Goal: Obtain resource: Obtain resource

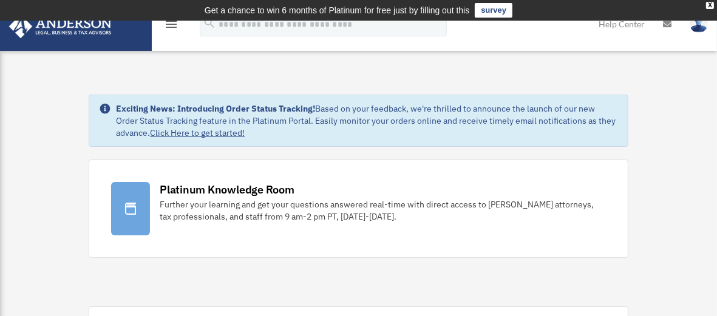
click at [170, 25] on icon "menu" at bounding box center [171, 24] width 15 height 15
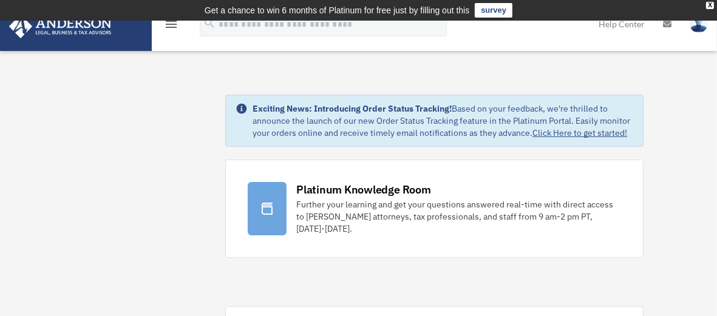
click at [170, 25] on icon "menu" at bounding box center [171, 24] width 15 height 15
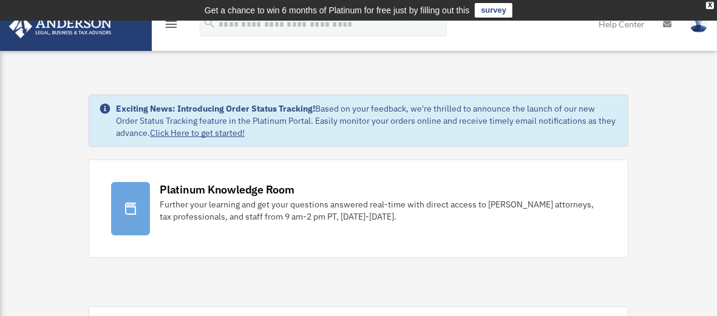
click at [170, 25] on icon "menu" at bounding box center [171, 24] width 15 height 15
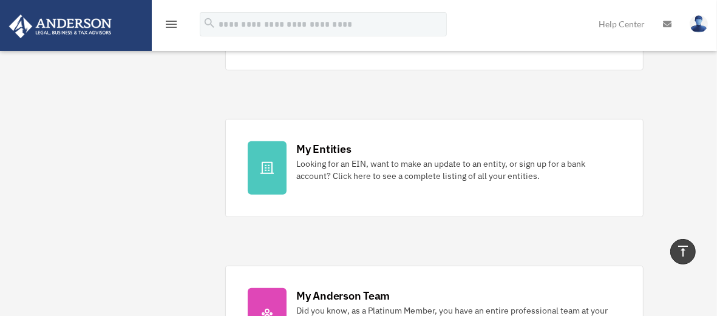
scroll to position [340, 0]
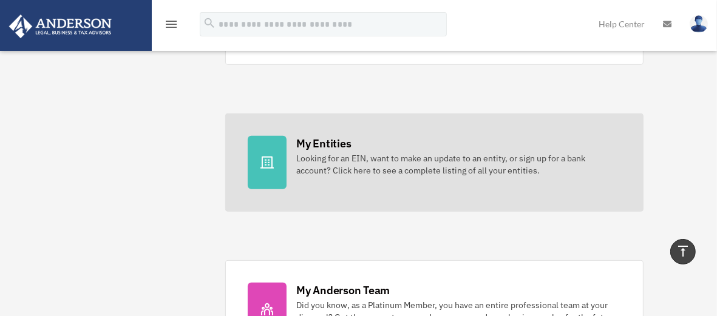
click at [280, 152] on div at bounding box center [267, 162] width 39 height 53
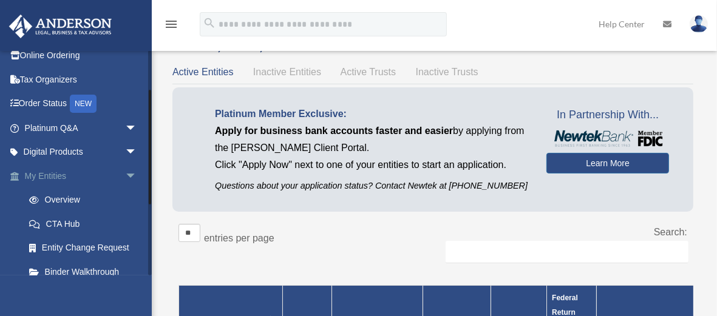
scroll to position [24, 0]
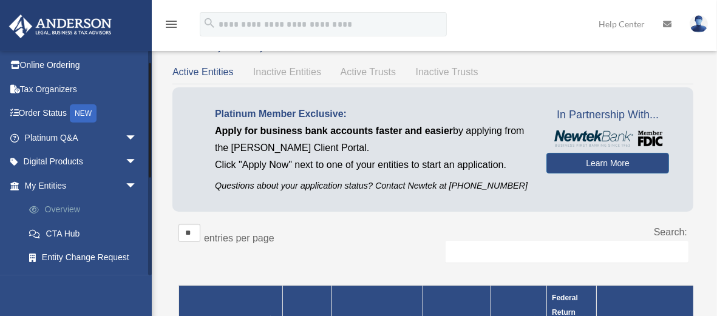
click at [67, 209] on link "Overview" at bounding box center [86, 210] width 138 height 24
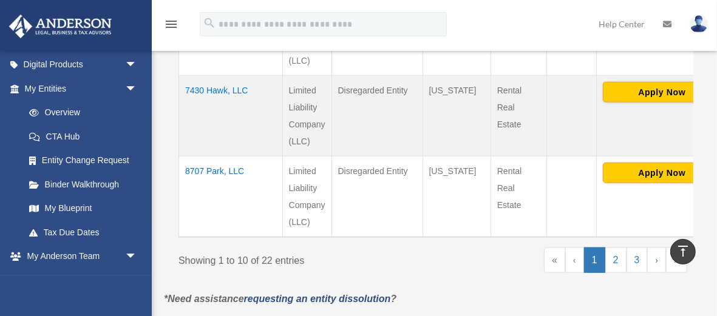
scroll to position [1020, 0]
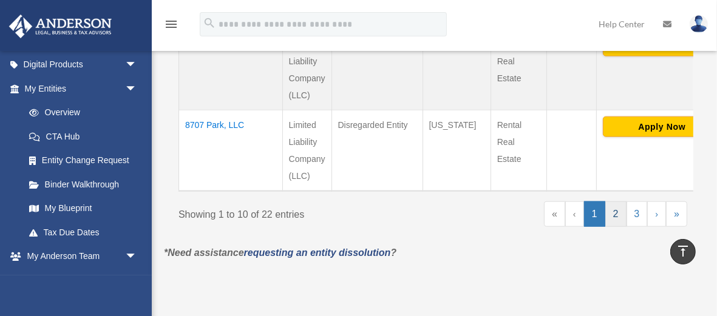
click at [617, 214] on link "2" at bounding box center [615, 214] width 21 height 25
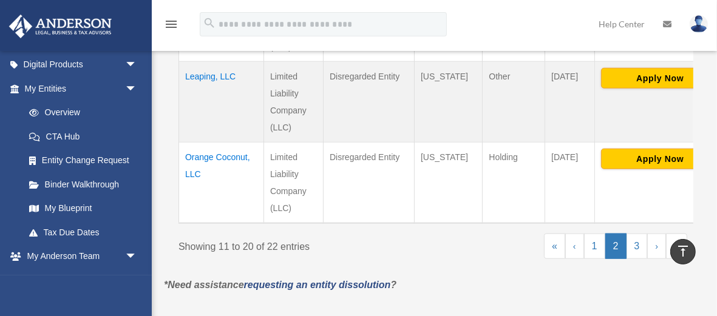
scroll to position [971, 0]
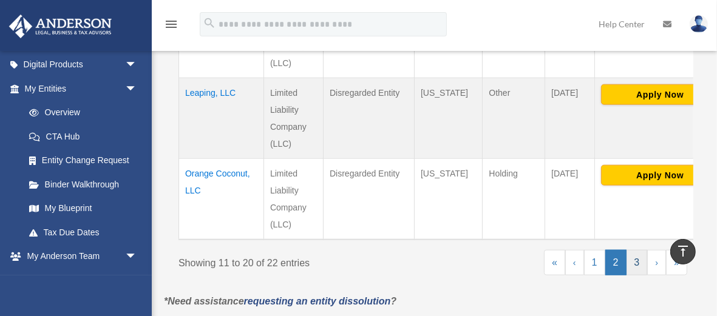
click at [638, 250] on link "3" at bounding box center [637, 262] width 21 height 25
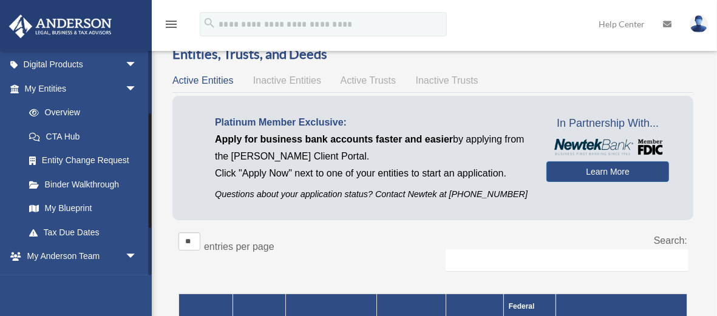
scroll to position [49, 0]
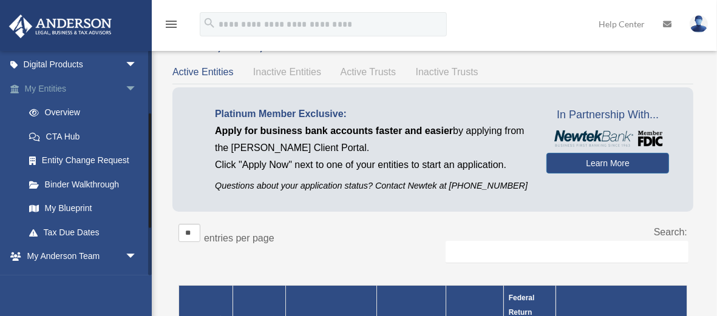
click at [126, 89] on span "arrow_drop_down" at bounding box center [137, 88] width 24 height 25
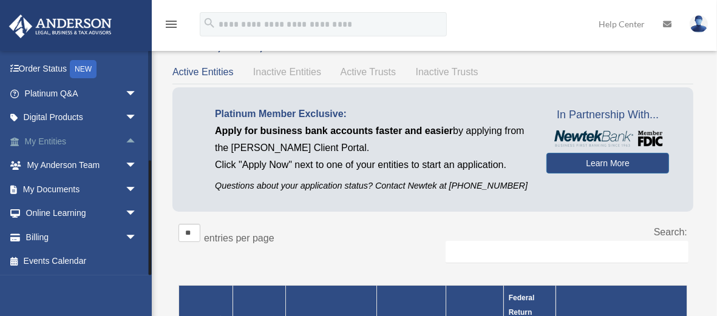
click at [126, 139] on span "arrow_drop_up" at bounding box center [137, 141] width 24 height 25
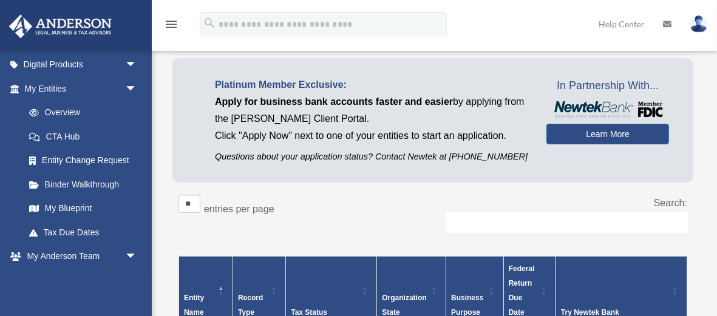
scroll to position [0, 0]
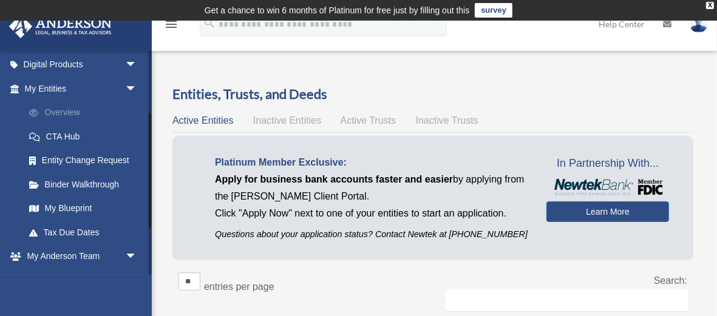
click at [70, 115] on link "Overview" at bounding box center [86, 113] width 138 height 24
click at [61, 136] on link "CTA Hub" at bounding box center [86, 136] width 138 height 24
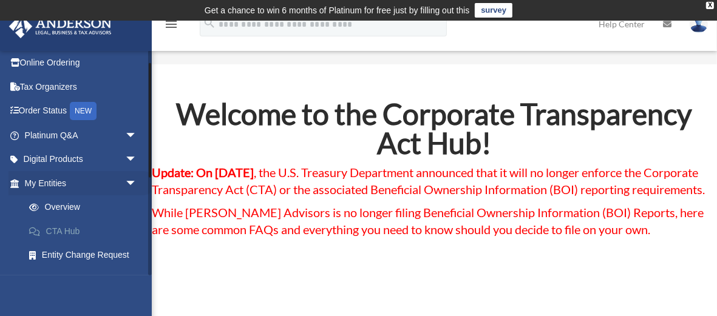
scroll to position [24, 0]
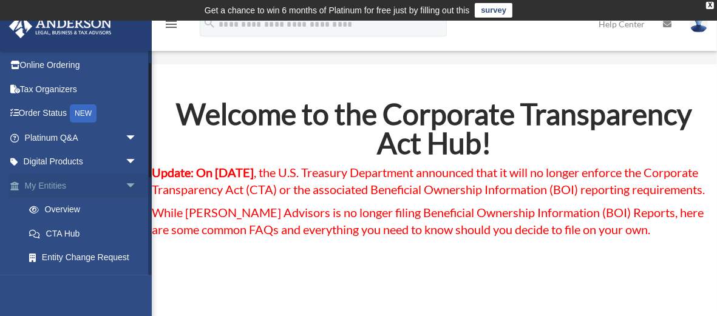
click at [125, 183] on span "arrow_drop_down" at bounding box center [137, 186] width 24 height 25
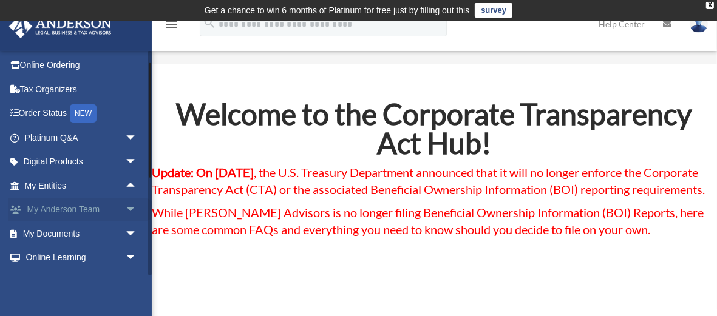
click at [64, 210] on link "My Anderson Team arrow_drop_down" at bounding box center [81, 210] width 147 height 24
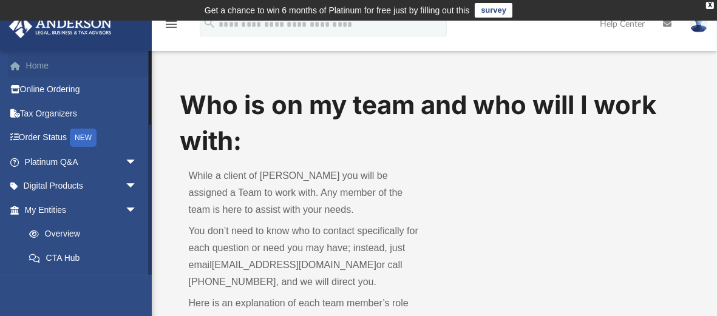
click at [35, 67] on link "Home" at bounding box center [81, 65] width 147 height 24
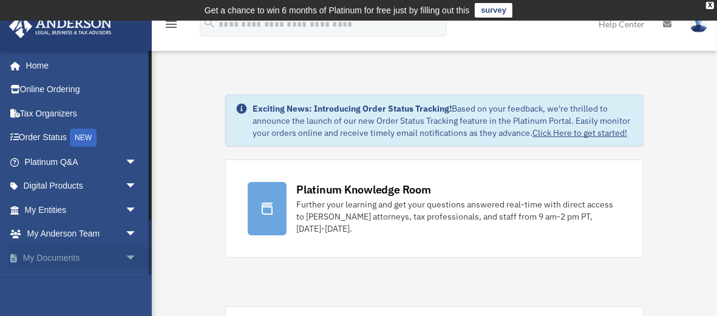
click at [127, 254] on span "arrow_drop_down" at bounding box center [137, 258] width 24 height 25
click at [59, 259] on link "My Documents arrow_drop_up" at bounding box center [81, 258] width 147 height 24
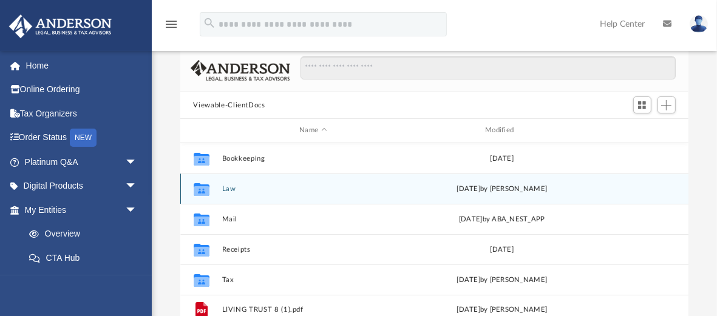
scroll to position [73, 0]
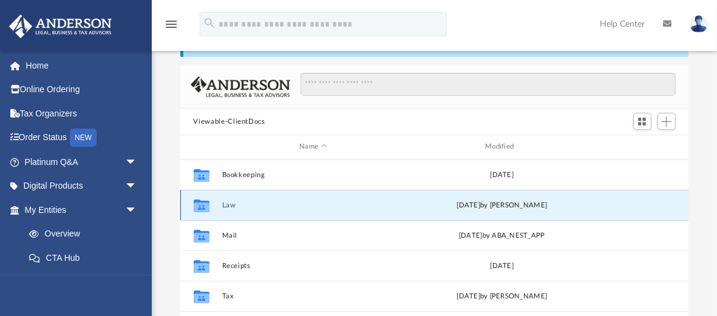
click at [225, 202] on button "Law" at bounding box center [313, 206] width 183 height 8
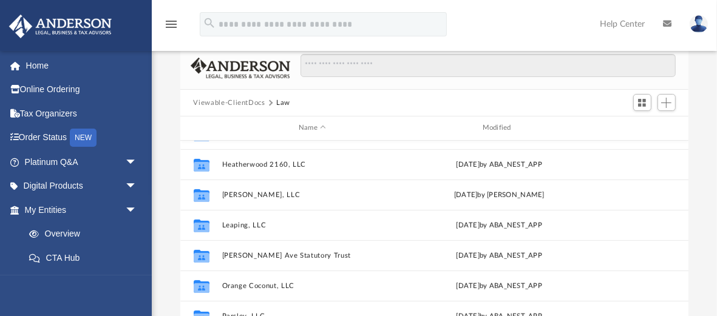
scroll to position [121, 0]
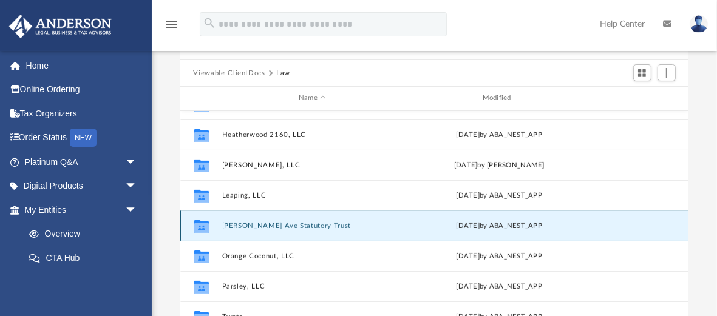
click at [260, 222] on button "Marshall Ave Statutory Trust" at bounding box center [313, 226] width 182 height 8
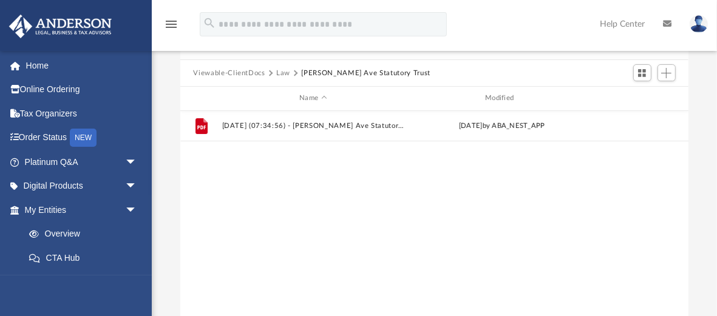
scroll to position [0, 0]
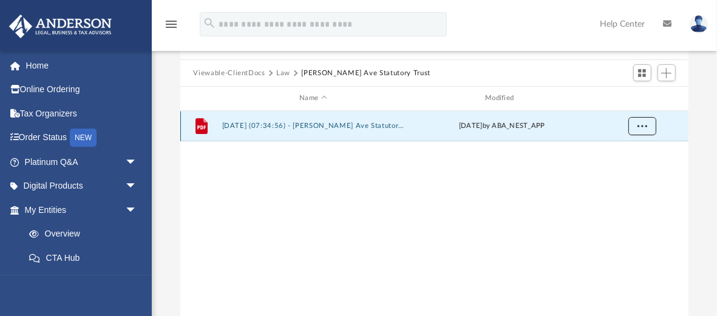
click at [640, 123] on span "More options" at bounding box center [642, 126] width 10 height 7
click at [625, 145] on li "Preview" at bounding box center [630, 142] width 35 height 13
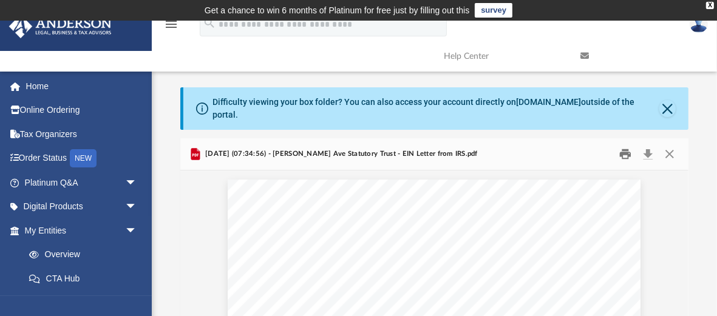
click at [627, 145] on button "Print" at bounding box center [625, 154] width 24 height 19
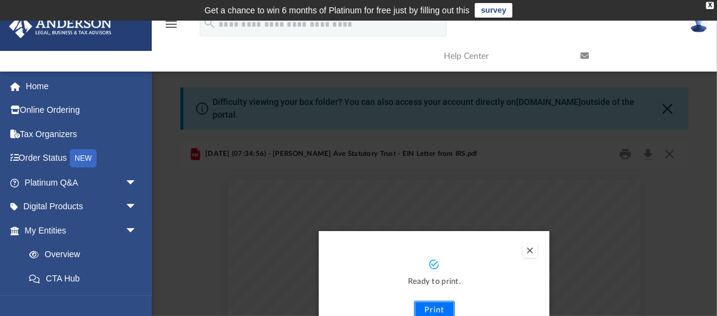
click at [437, 303] on button "Print" at bounding box center [434, 310] width 41 height 19
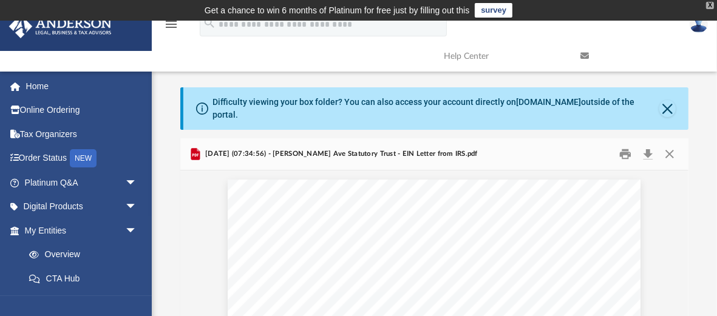
click at [707, 7] on div "X" at bounding box center [710, 5] width 8 height 7
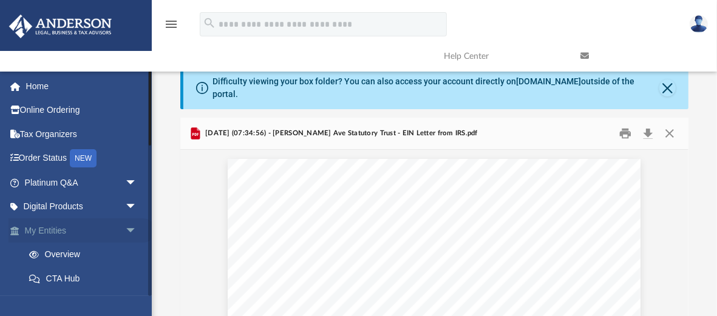
click at [53, 233] on link "My Entities arrow_drop_down" at bounding box center [81, 231] width 147 height 24
click at [56, 255] on link "Overview" at bounding box center [86, 255] width 138 height 24
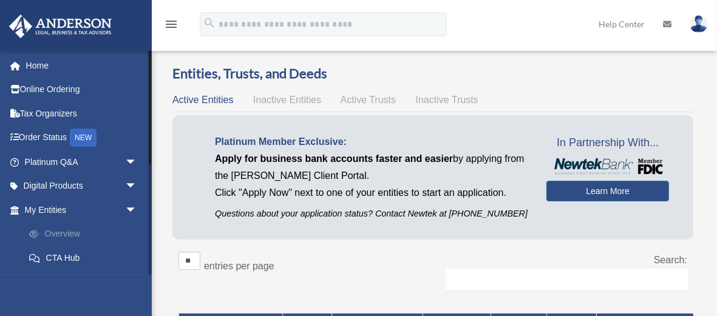
click at [57, 235] on link "Overview" at bounding box center [86, 234] width 138 height 24
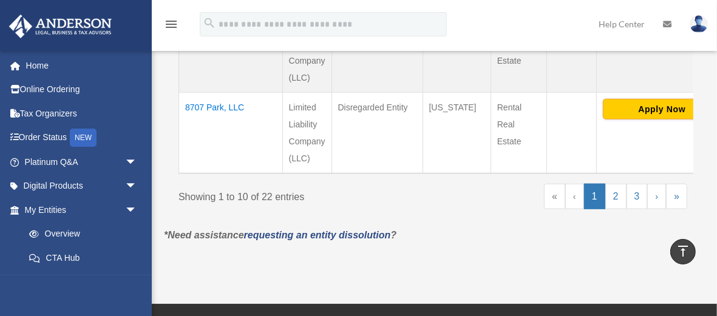
scroll to position [1044, 0]
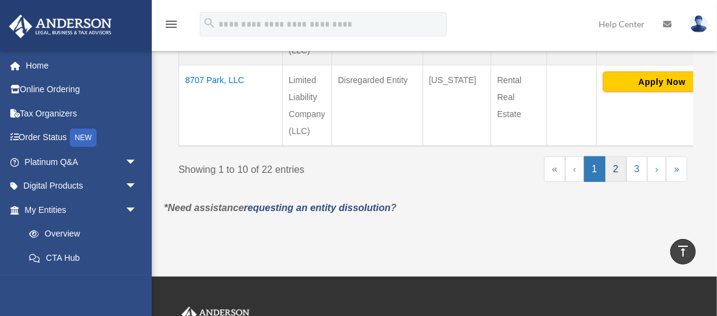
click at [616, 173] on link "2" at bounding box center [615, 169] width 21 height 25
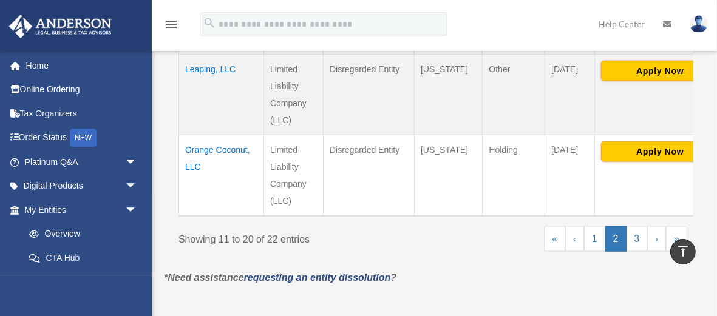
scroll to position [996, 0]
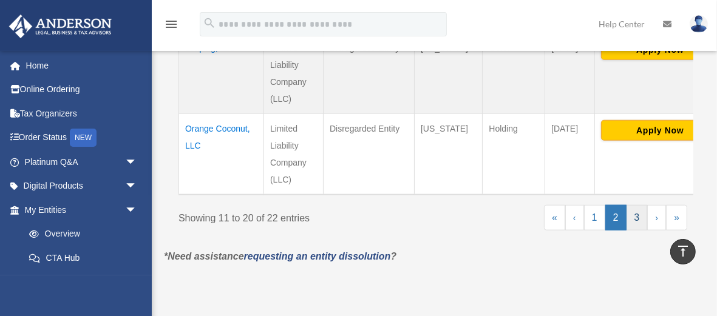
click at [637, 205] on link "3" at bounding box center [637, 217] width 21 height 25
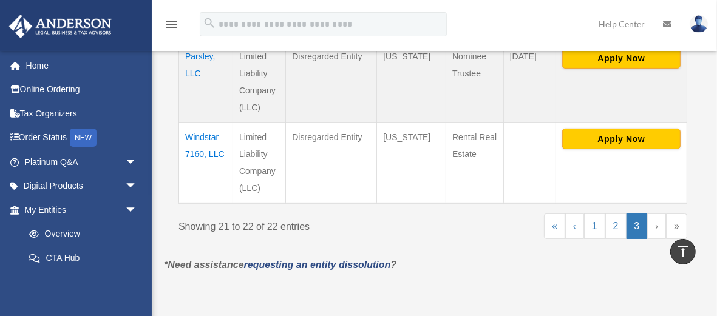
scroll to position [364, 0]
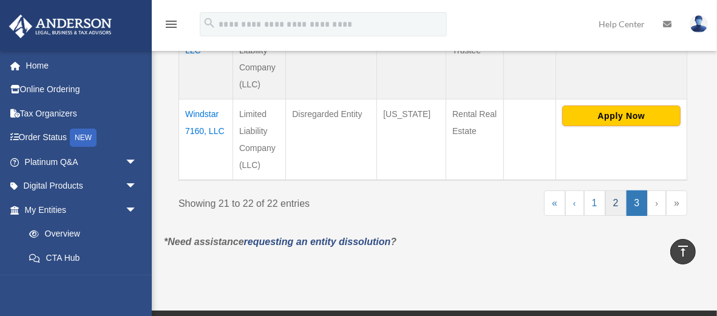
click at [616, 203] on link "2" at bounding box center [615, 203] width 21 height 25
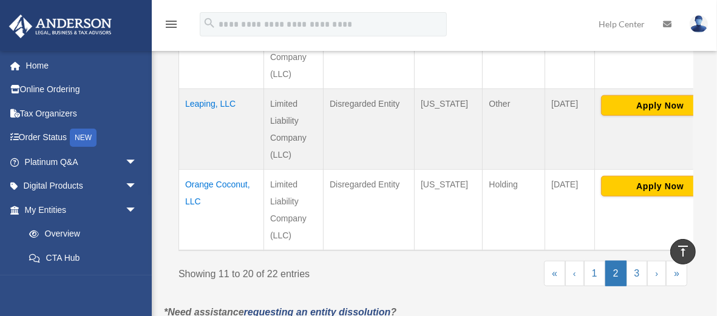
scroll to position [1085, 0]
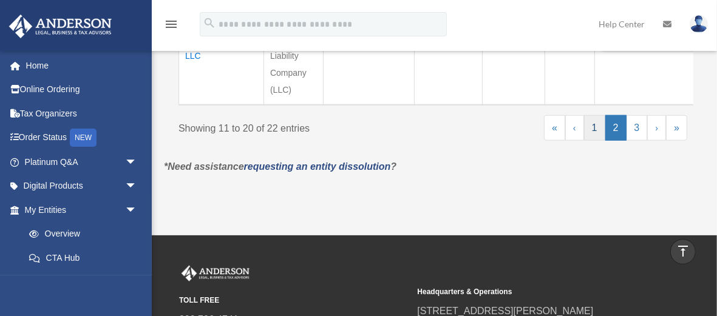
click at [596, 115] on link "1" at bounding box center [594, 127] width 21 height 25
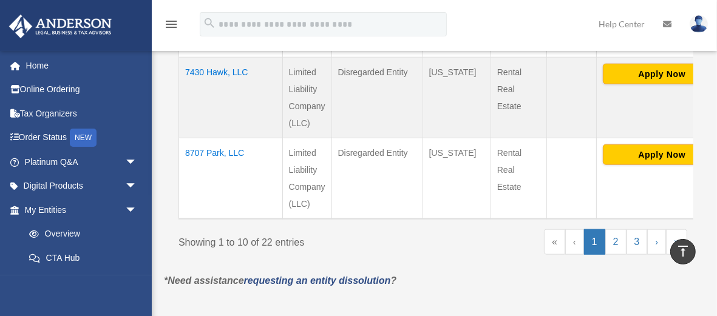
scroll to position [971, 0]
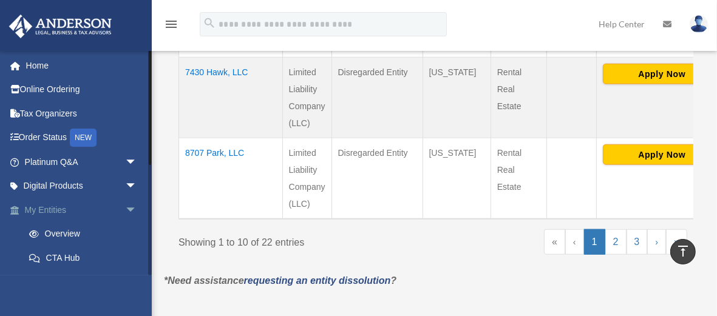
click at [49, 209] on link "My Entities arrow_drop_down" at bounding box center [81, 210] width 147 height 24
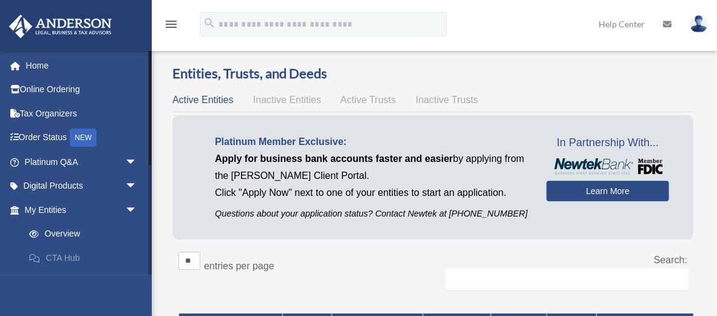
click at [63, 256] on link "CTA Hub" at bounding box center [86, 258] width 138 height 24
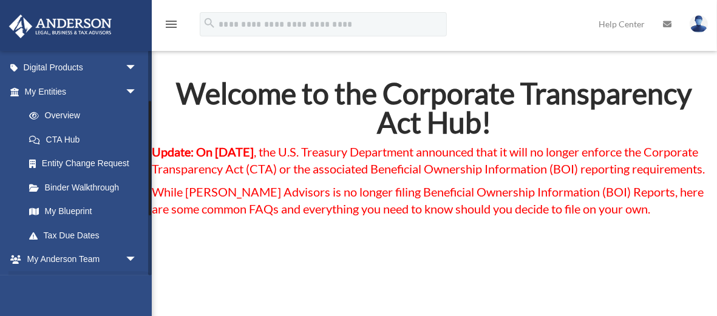
scroll to position [97, 0]
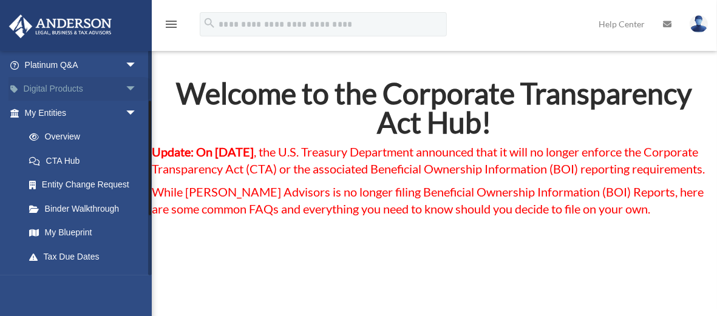
click at [126, 87] on span "arrow_drop_down" at bounding box center [137, 89] width 24 height 25
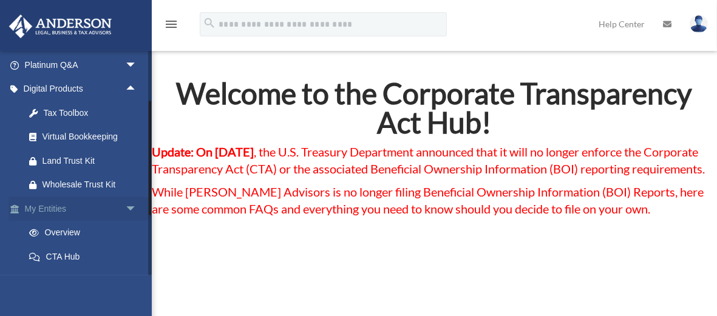
click at [126, 206] on span "arrow_drop_down" at bounding box center [137, 209] width 24 height 25
click at [128, 254] on span "arrow_drop_down" at bounding box center [137, 257] width 24 height 25
click at [69, 256] on link "My Documents arrow_drop_up" at bounding box center [81, 257] width 147 height 24
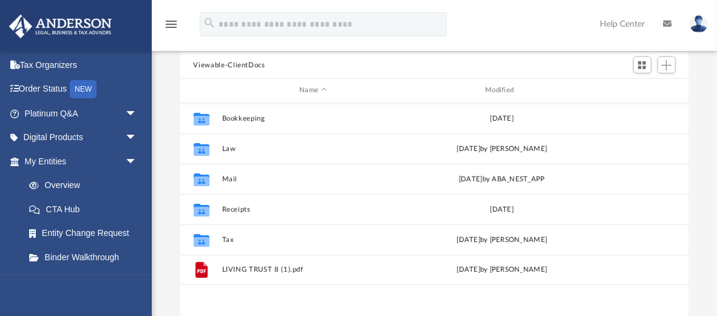
scroll to position [121, 0]
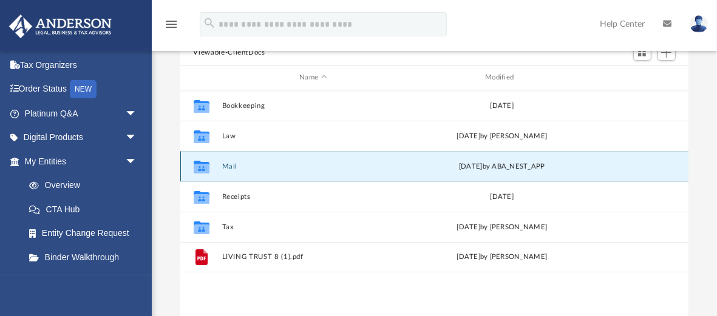
click at [229, 163] on button "Mail" at bounding box center [313, 167] width 183 height 8
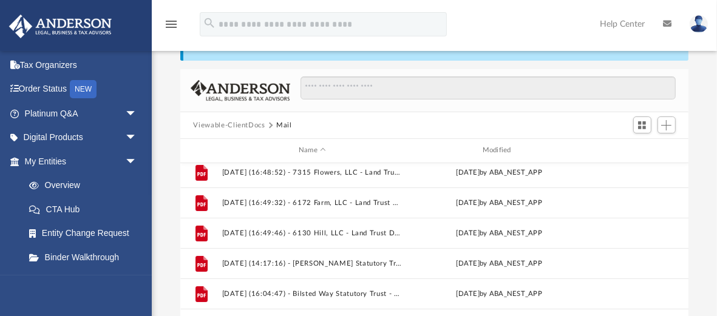
scroll to position [291, 0]
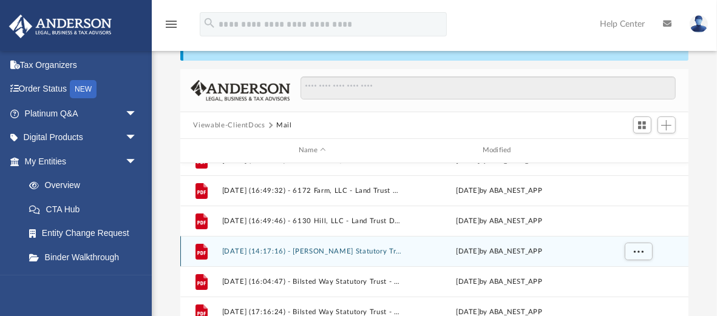
click at [203, 251] on icon "grid" at bounding box center [201, 253] width 8 height 4
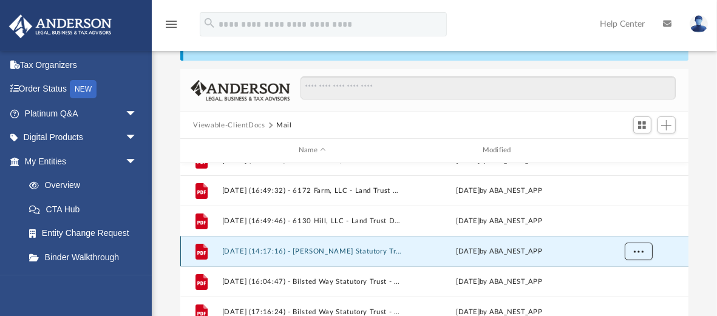
click at [637, 248] on span "More options" at bounding box center [638, 251] width 10 height 7
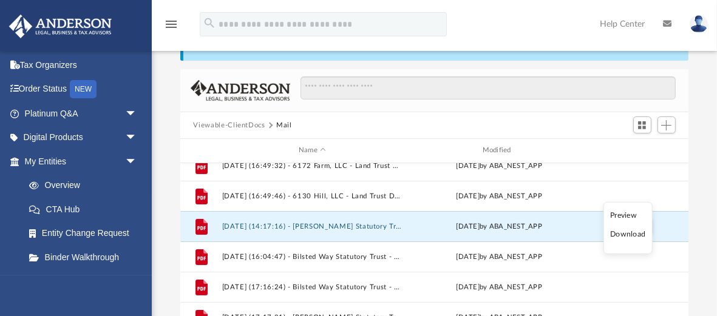
scroll to position [347, 0]
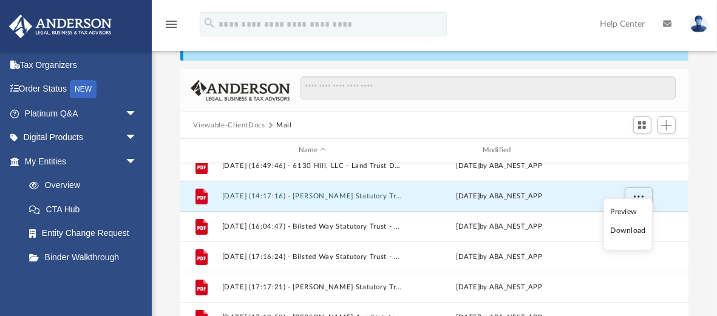
click at [617, 212] on li "Preview" at bounding box center [627, 212] width 35 height 13
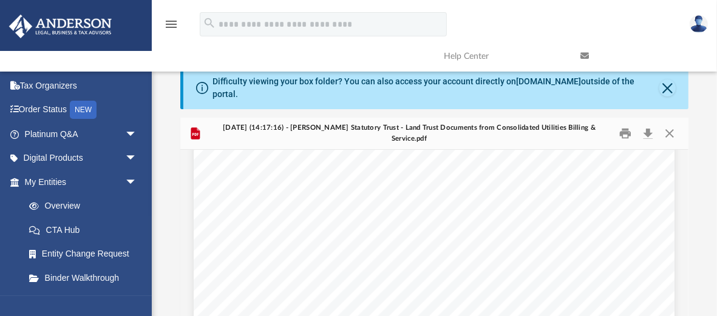
scroll to position [0, 0]
click at [623, 124] on button "Print" at bounding box center [625, 133] width 24 height 19
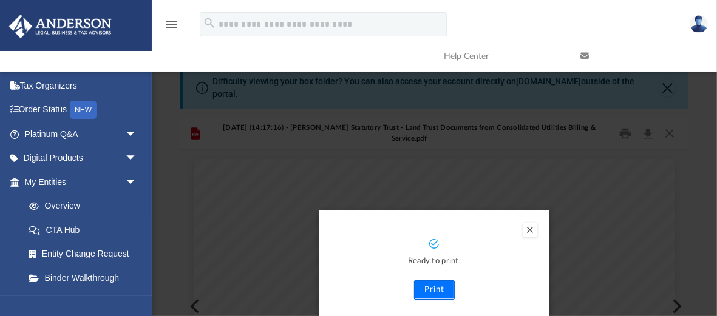
click at [435, 280] on button "Print" at bounding box center [434, 289] width 41 height 19
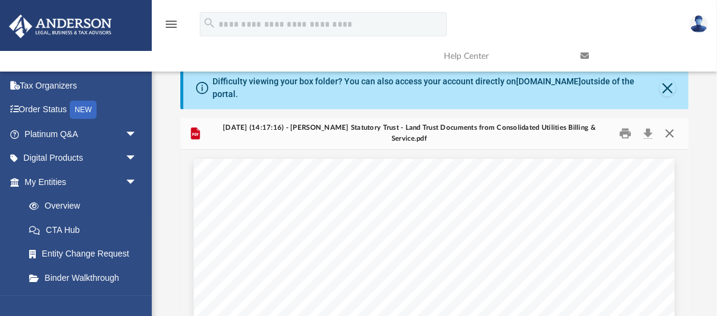
click at [671, 126] on button "Close" at bounding box center [670, 133] width 22 height 19
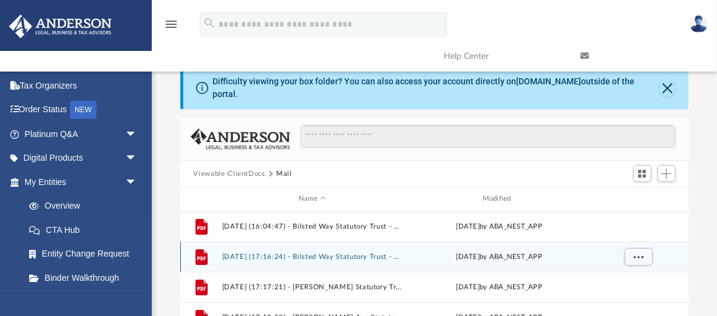
scroll to position [371, 0]
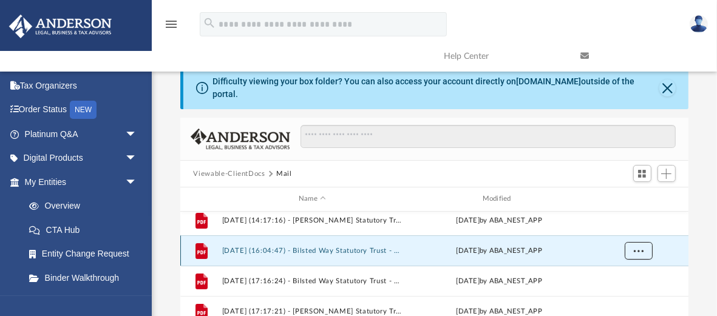
click at [637, 247] on span "More options" at bounding box center [638, 250] width 10 height 7
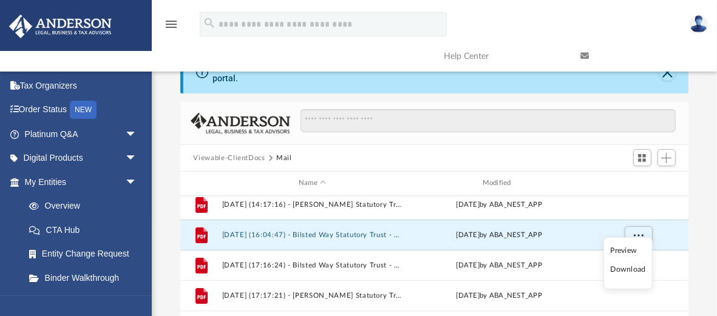
scroll to position [24, 0]
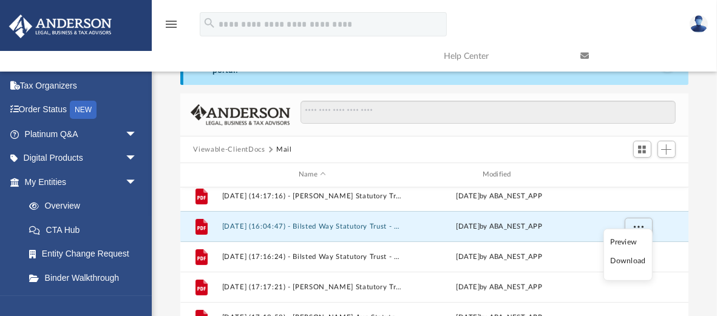
click at [620, 243] on li "Preview" at bounding box center [627, 242] width 35 height 13
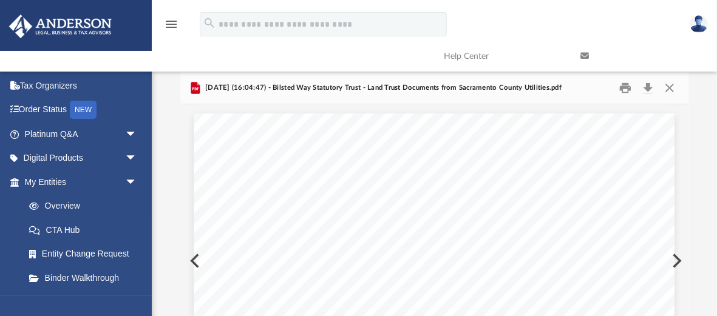
scroll to position [16, 0]
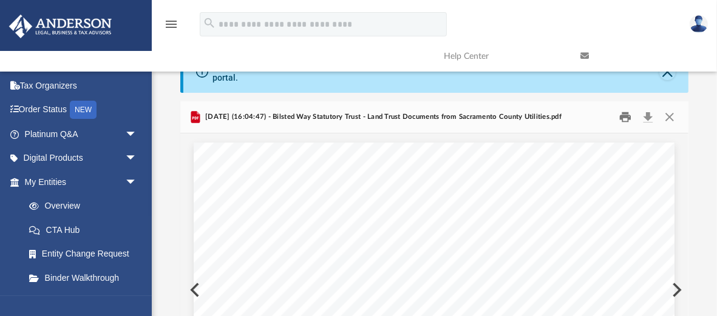
click at [624, 108] on button "Print" at bounding box center [625, 117] width 24 height 19
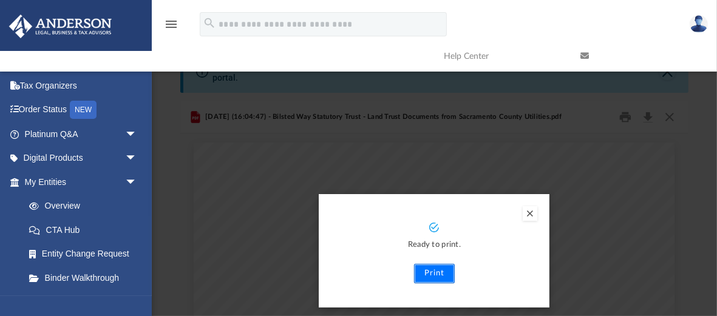
click at [439, 264] on button "Print" at bounding box center [434, 273] width 41 height 19
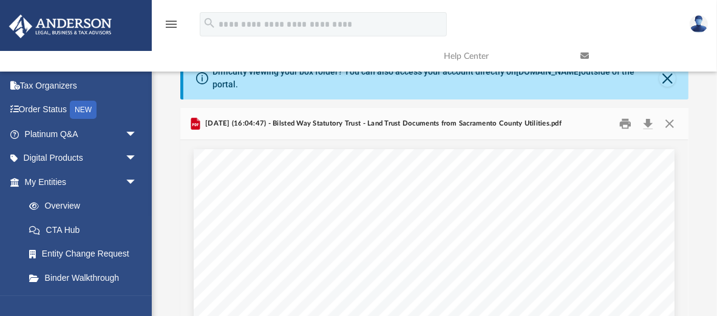
scroll to position [0, 0]
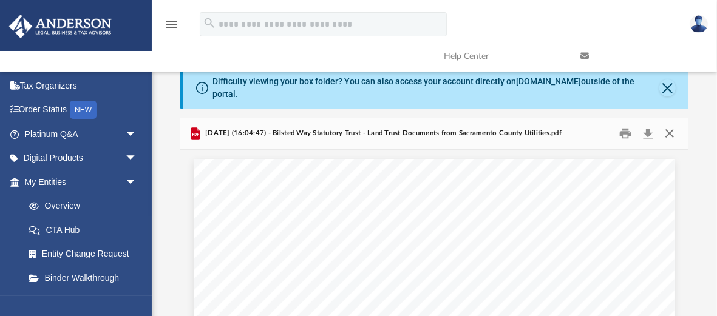
click at [669, 125] on button "Close" at bounding box center [670, 133] width 22 height 19
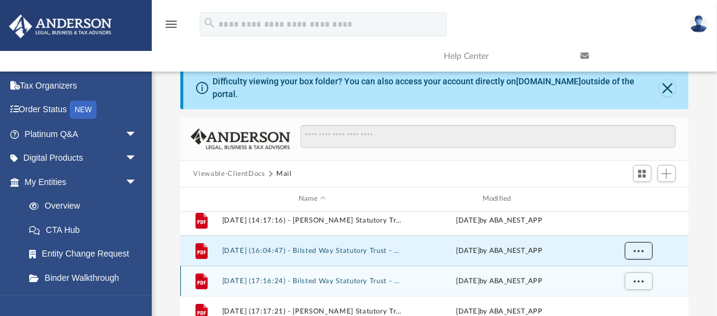
scroll to position [395, 0]
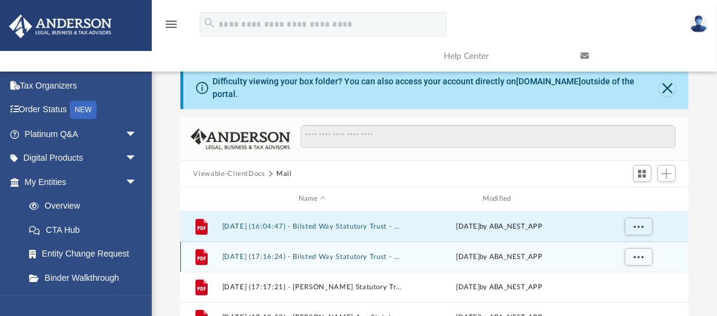
click at [463, 251] on div "Thu Nov 21 2024 by ABA_NEST_APP" at bounding box center [499, 256] width 182 height 11
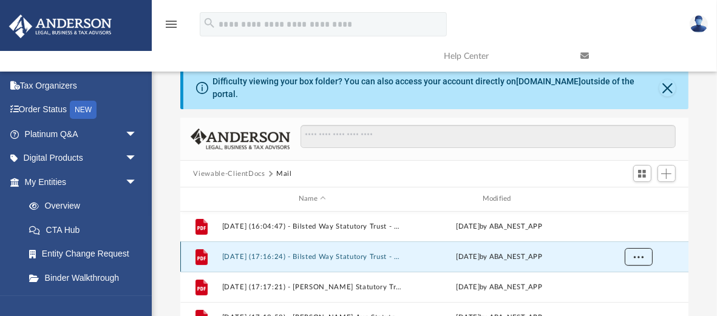
click at [633, 253] on span "More options" at bounding box center [638, 256] width 10 height 7
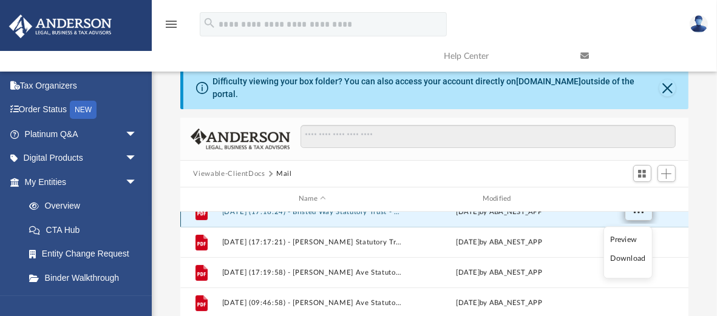
scroll to position [444, 0]
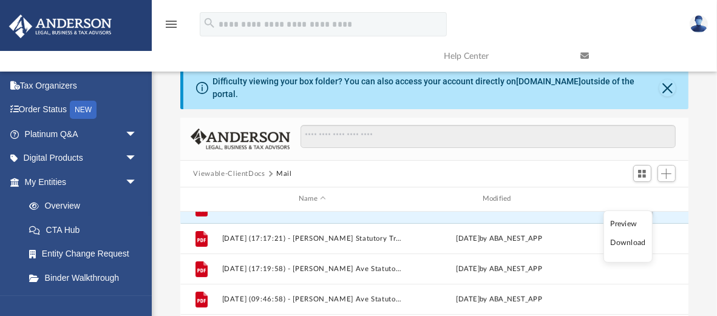
click at [629, 226] on li "Preview" at bounding box center [627, 224] width 35 height 13
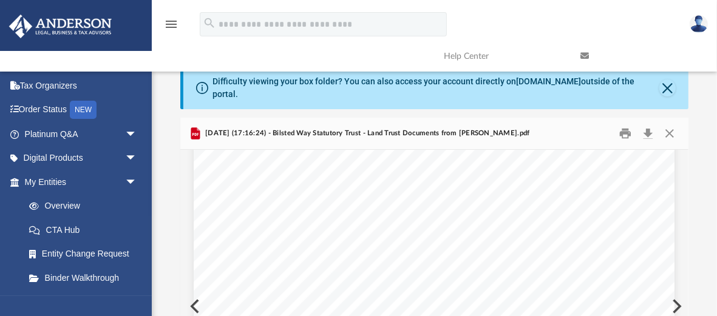
scroll to position [0, 0]
click at [627, 125] on button "Print" at bounding box center [625, 133] width 24 height 19
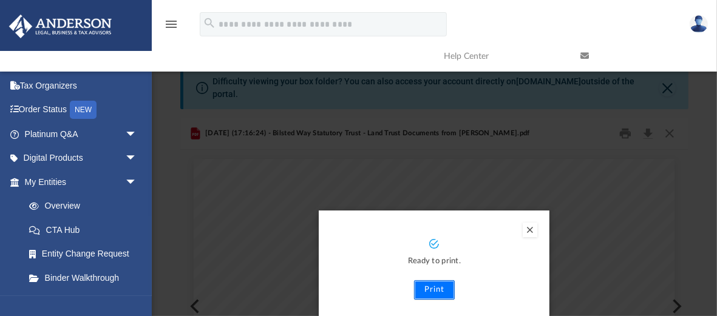
click at [438, 280] on button "Print" at bounding box center [434, 289] width 41 height 19
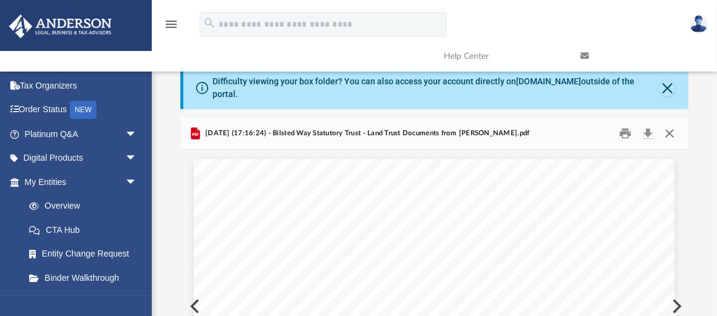
click at [668, 126] on button "Close" at bounding box center [670, 133] width 22 height 19
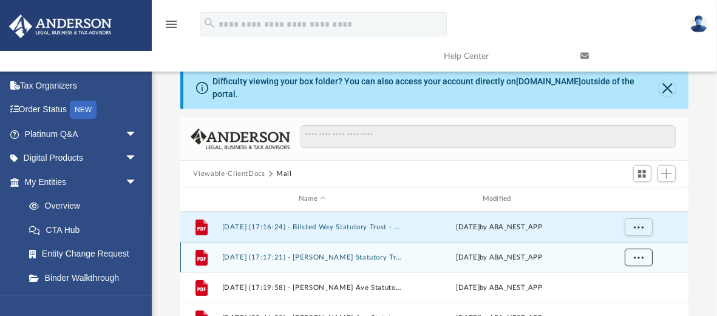
click at [636, 254] on span "More options" at bounding box center [638, 257] width 10 height 7
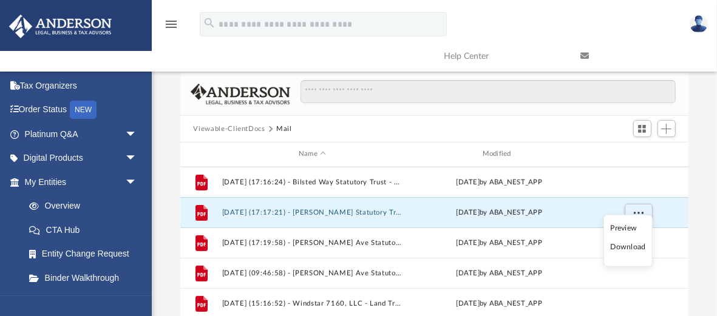
scroll to position [49, 0]
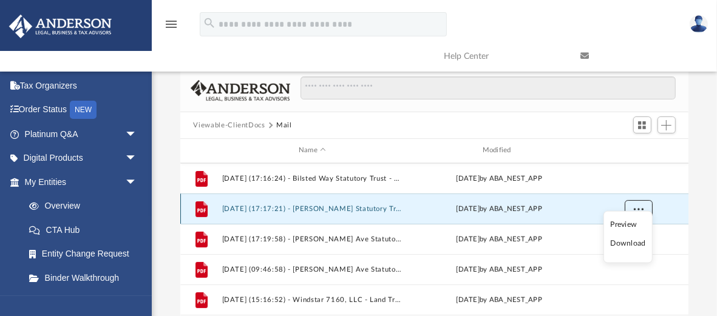
click at [636, 205] on span "More options" at bounding box center [638, 208] width 10 height 7
click at [622, 226] on li "Preview" at bounding box center [627, 225] width 35 height 13
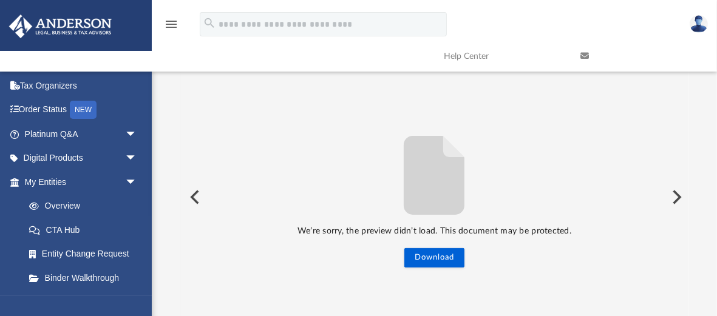
scroll to position [138, 0]
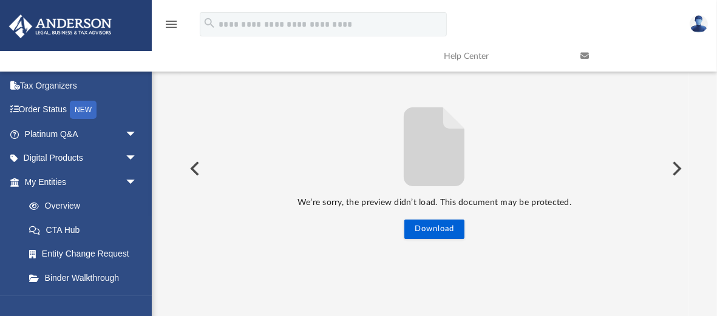
click at [192, 160] on button "Preview" at bounding box center [193, 169] width 27 height 34
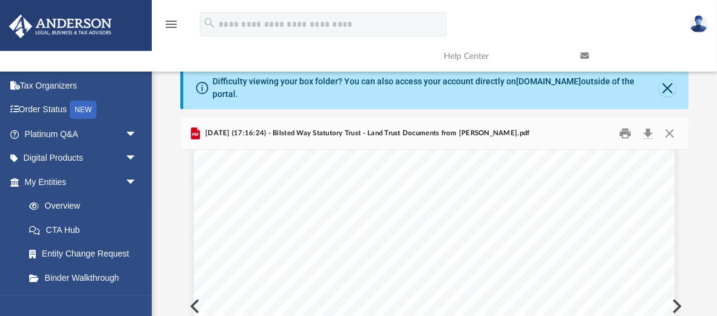
scroll to position [0, 0]
click at [667, 124] on button "Close" at bounding box center [670, 133] width 22 height 19
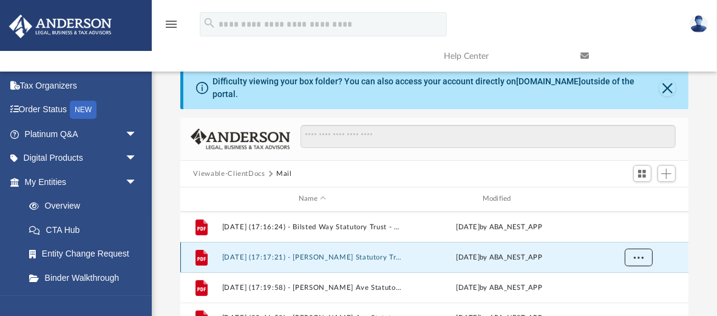
click at [640, 254] on span "More options" at bounding box center [638, 257] width 10 height 7
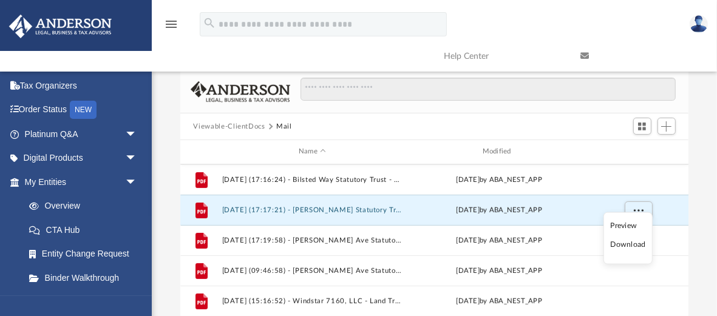
scroll to position [49, 0]
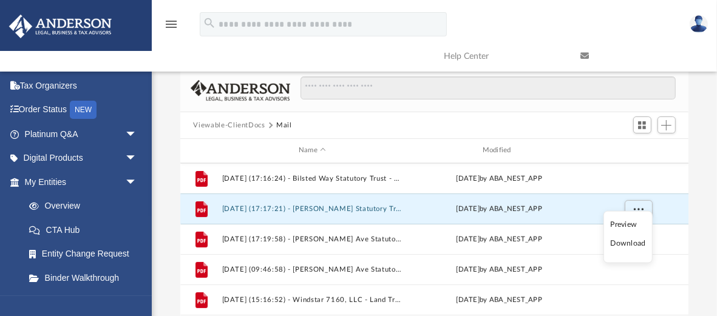
click at [621, 226] on li "Preview" at bounding box center [627, 225] width 35 height 13
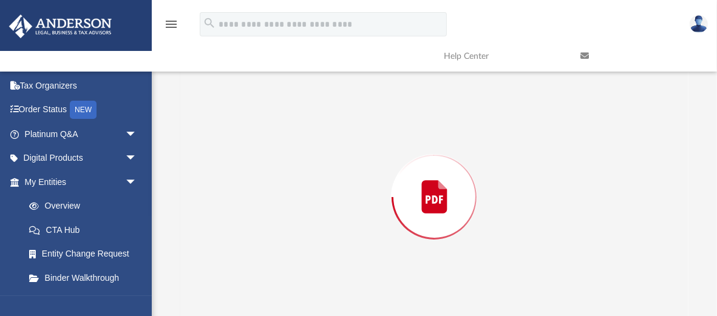
scroll to position [138, 0]
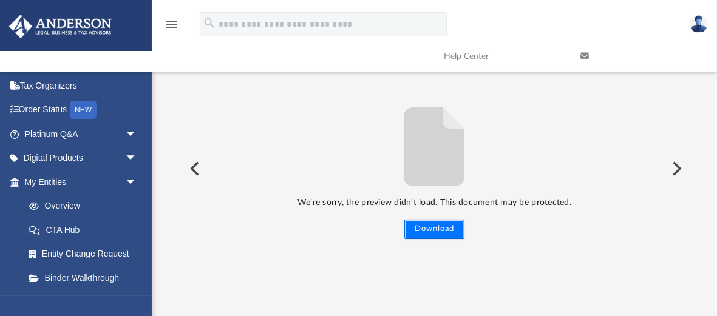
click at [445, 220] on button "Download" at bounding box center [434, 229] width 60 height 19
click at [432, 222] on button "Download" at bounding box center [434, 229] width 60 height 19
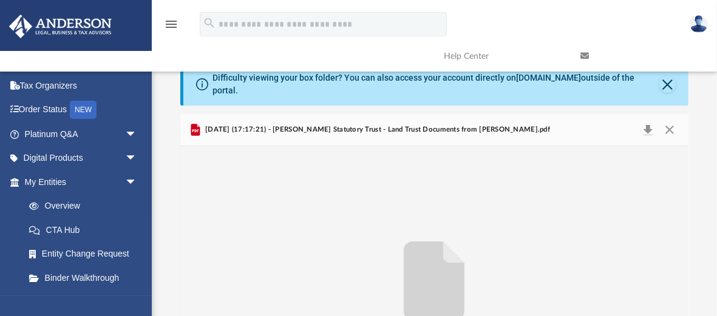
scroll to position [4, 0]
click at [647, 121] on button "Download" at bounding box center [648, 129] width 22 height 17
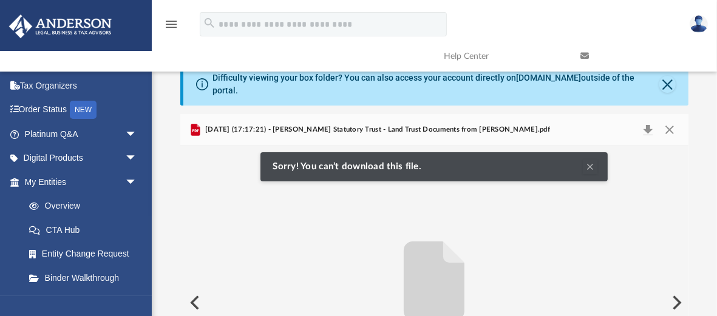
click at [670, 168] on div "We’re sorry, the preview didn’t load. This document may be protected. Download …" at bounding box center [434, 302] width 509 height 313
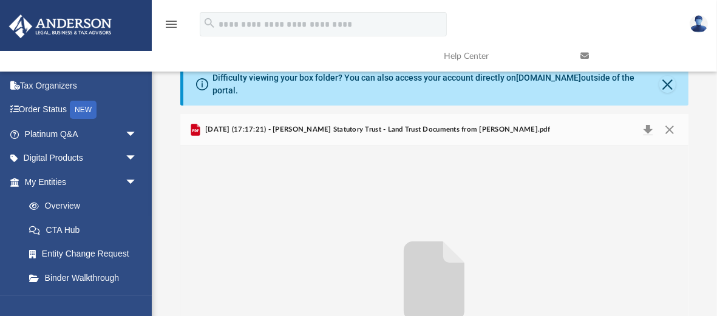
scroll to position [0, 0]
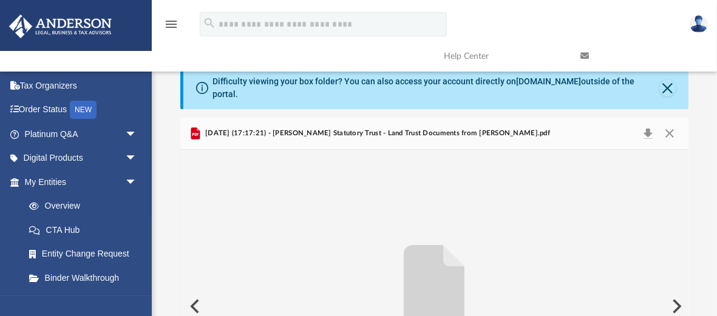
click at [345, 128] on span "2024.11.21 (17:17:21) - Ernest Way Statutory Trust - Land Trust Documents from …" at bounding box center [376, 133] width 347 height 11
click at [72, 206] on link "Overview" at bounding box center [86, 206] width 138 height 24
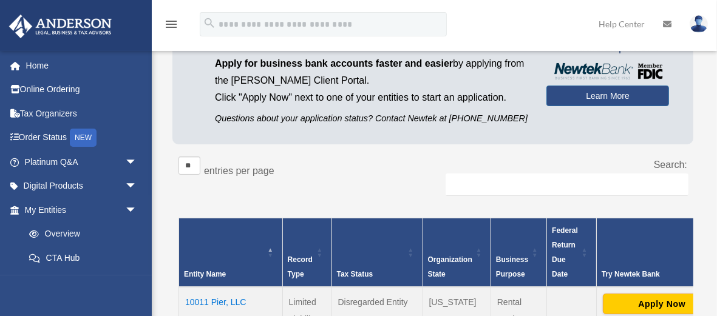
scroll to position [24, 0]
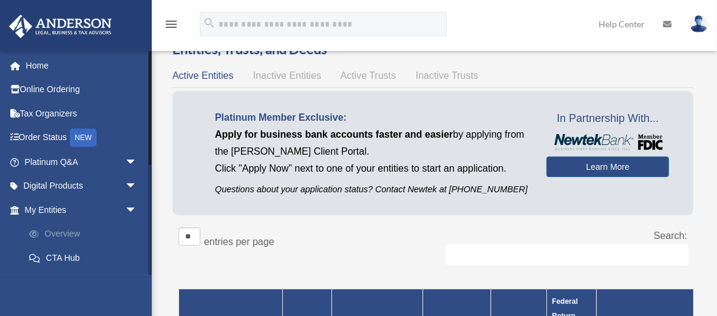
click at [66, 234] on link "Overview" at bounding box center [86, 234] width 138 height 24
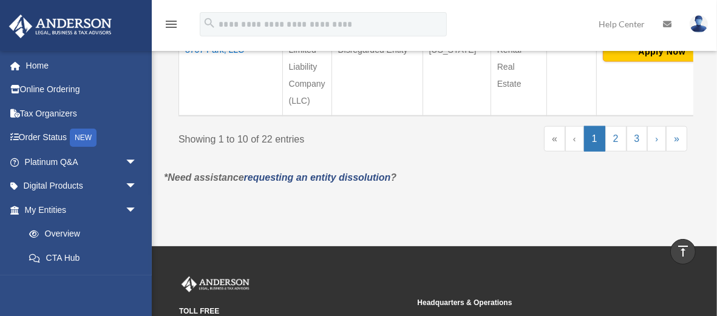
scroll to position [1093, 0]
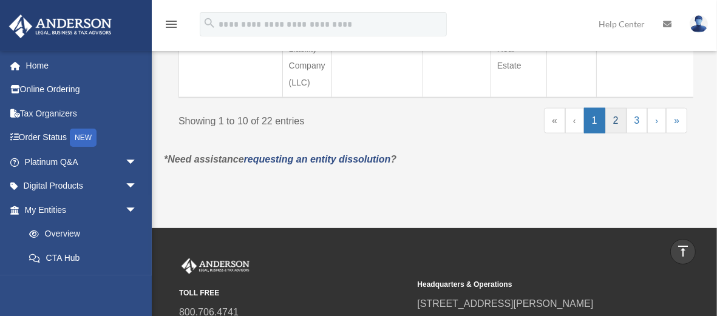
click at [620, 121] on link "2" at bounding box center [615, 120] width 21 height 25
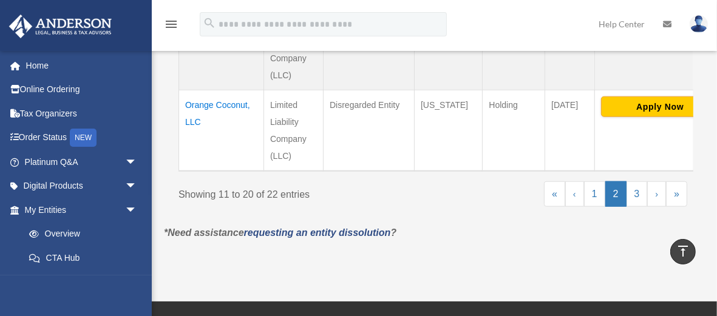
scroll to position [1020, 0]
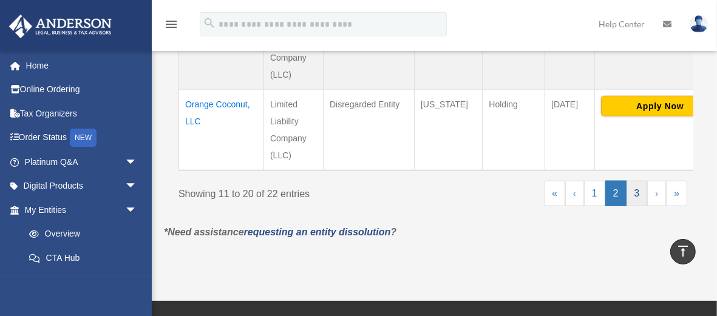
click at [638, 181] on link "3" at bounding box center [637, 193] width 21 height 25
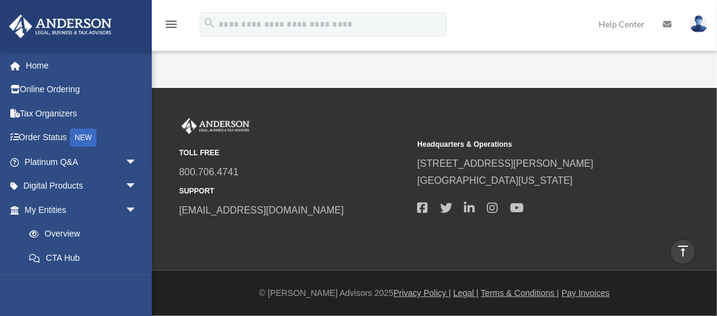
scroll to position [409, 0]
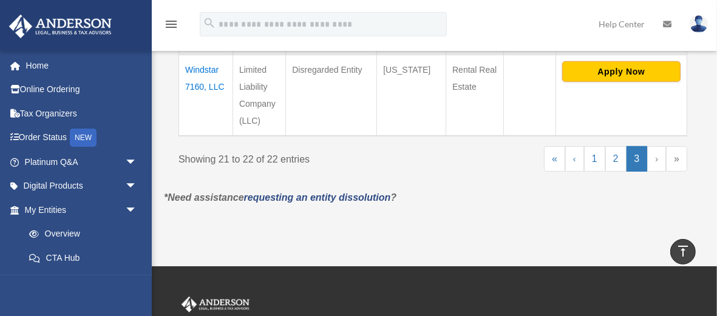
click at [635, 163] on link "3" at bounding box center [637, 158] width 21 height 25
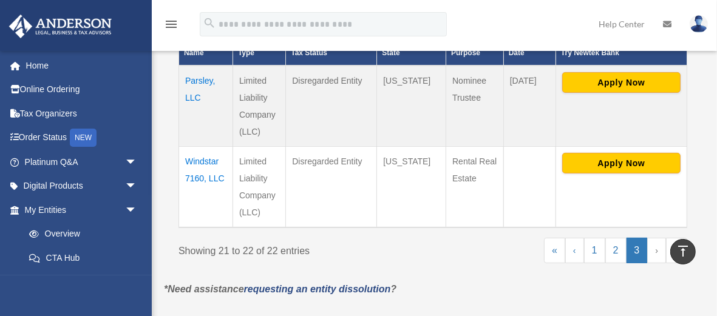
scroll to position [336, 0]
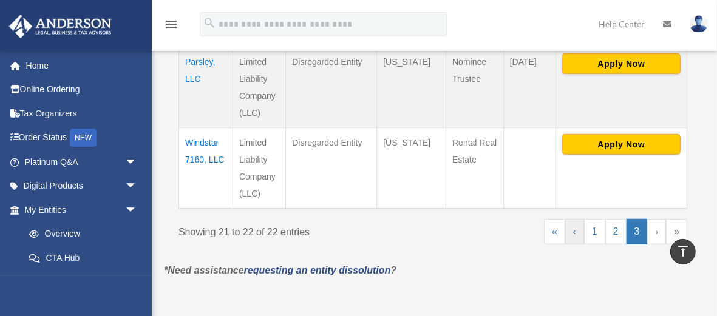
click at [576, 231] on link "‹" at bounding box center [574, 231] width 19 height 25
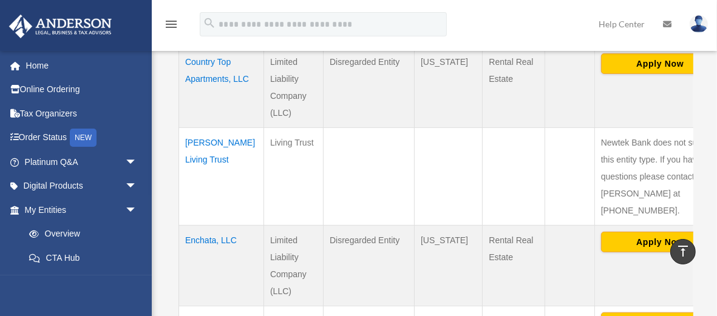
scroll to position [1037, 0]
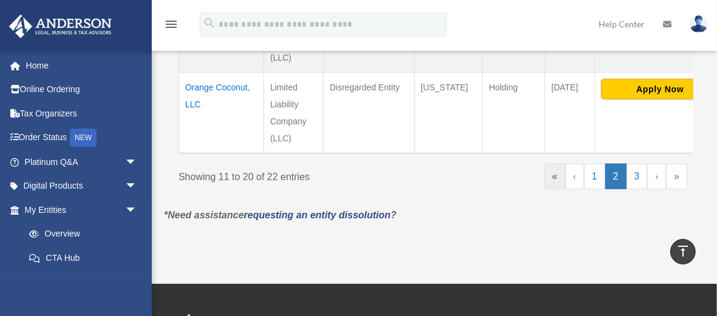
click at [556, 164] on link "«" at bounding box center [554, 176] width 21 height 25
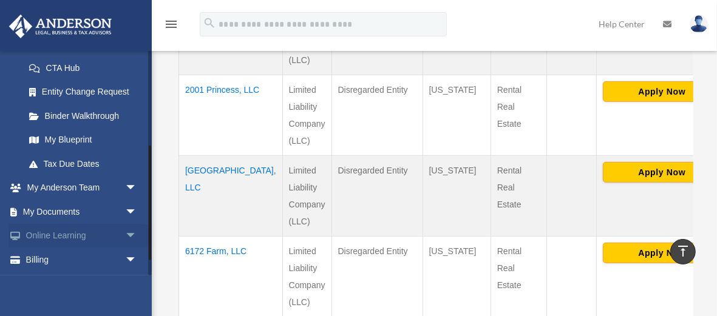
scroll to position [164, 0]
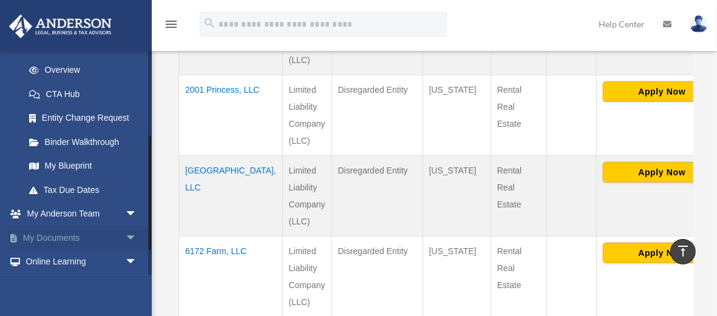
click at [126, 235] on span "arrow_drop_down" at bounding box center [137, 238] width 24 height 25
click at [50, 260] on link "Box" at bounding box center [86, 262] width 138 height 24
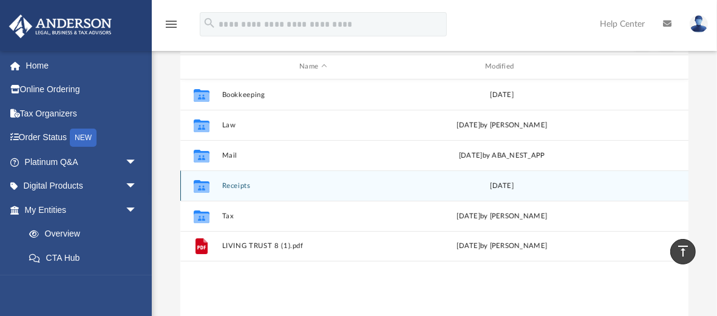
scroll to position [121, 0]
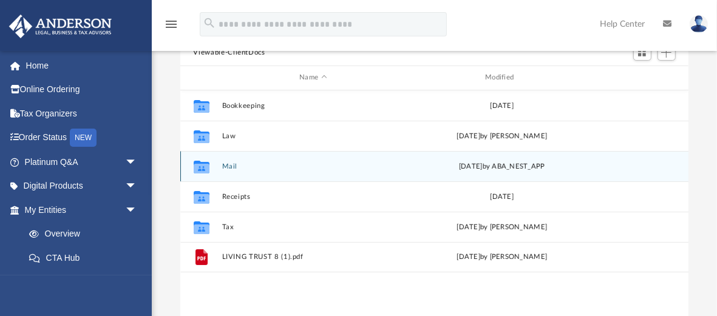
click at [203, 163] on icon "grid" at bounding box center [201, 168] width 16 height 10
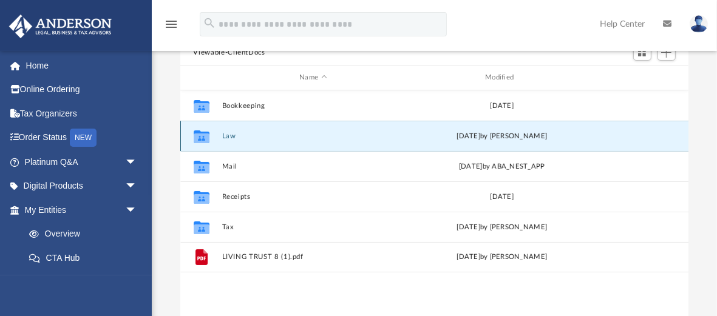
click at [227, 132] on button "Law" at bounding box center [313, 136] width 183 height 8
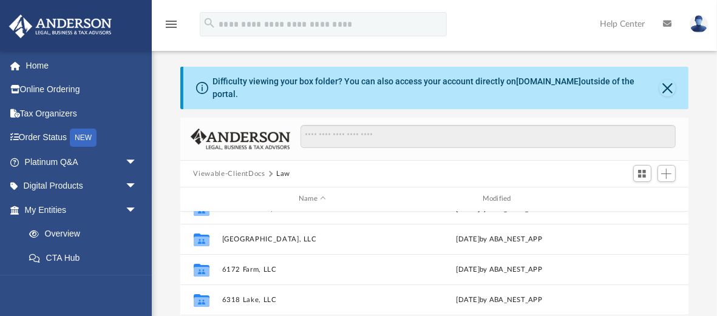
scroll to position [0, 0]
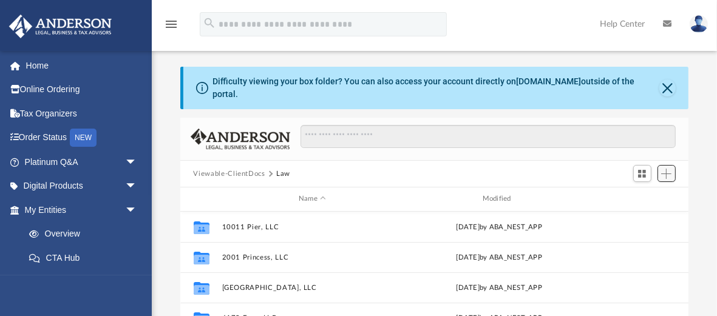
click at [667, 169] on span "Add" at bounding box center [666, 174] width 10 height 10
click at [578, 164] on div "Viewable-ClientDocs Law" at bounding box center [434, 174] width 509 height 27
click at [640, 169] on span "Switch to Grid View" at bounding box center [642, 174] width 10 height 10
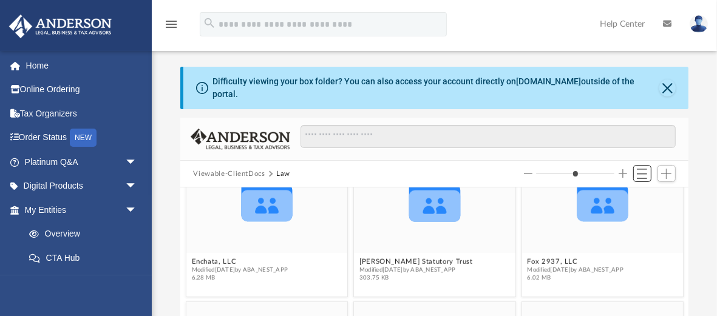
scroll to position [704, 0]
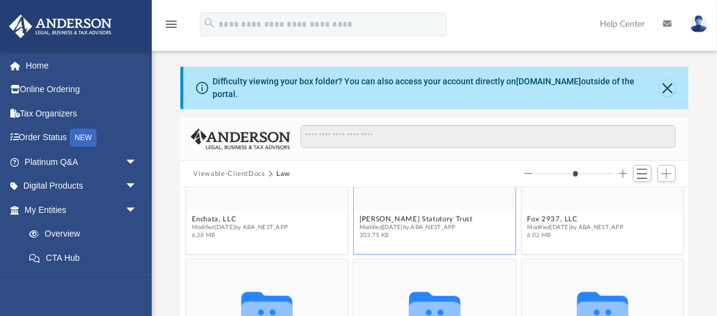
click at [410, 223] on span "Modified Fri Jun 28 2024 by ABA_NEST_APP" at bounding box center [416, 227] width 114 height 8
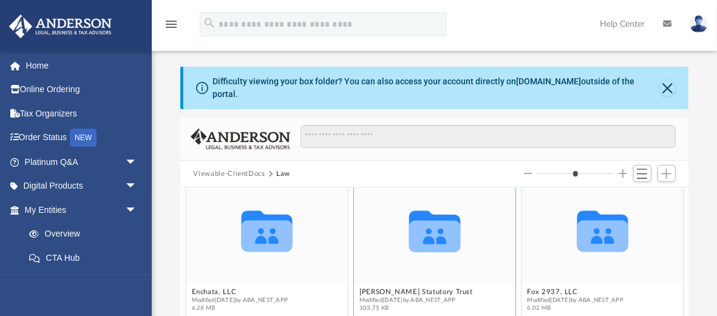
scroll to position [631, 0]
click at [426, 227] on icon "grid" at bounding box center [434, 237] width 51 height 32
click at [433, 229] on icon "grid" at bounding box center [434, 237] width 51 height 32
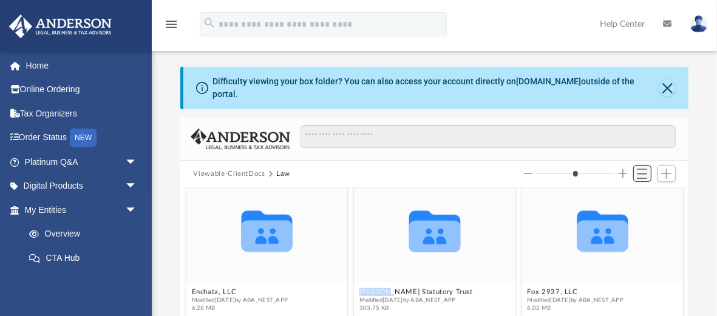
click at [640, 169] on span "Switch to List View" at bounding box center [642, 174] width 10 height 10
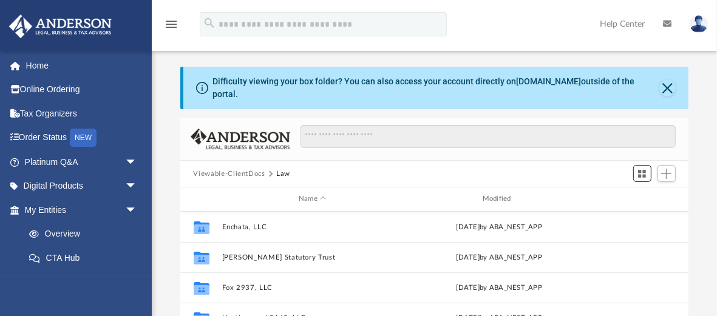
scroll to position [389, 0]
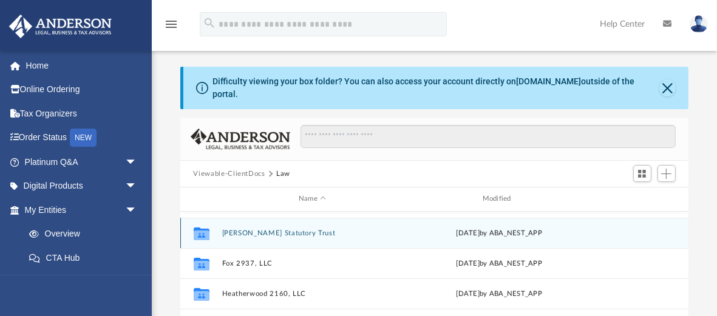
click at [202, 230] on icon "grid" at bounding box center [201, 235] width 16 height 10
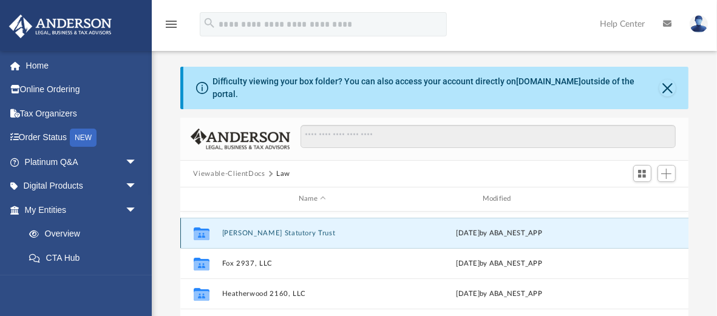
click at [243, 229] on button "[PERSON_NAME] Statutory Trust" at bounding box center [313, 233] width 182 height 8
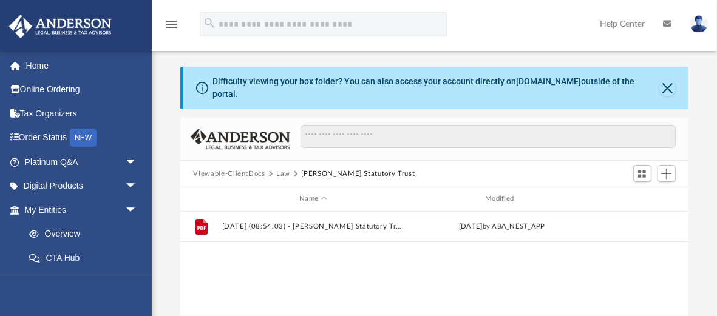
scroll to position [0, 0]
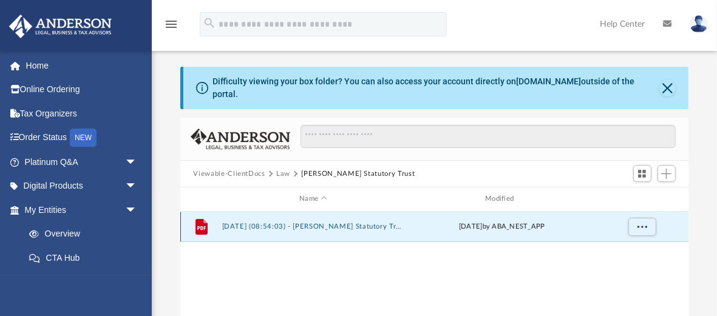
click at [330, 223] on button "2024.06.28 (08:54:03) - Ernest Way Statutory Trust - EIN Letter from IRS.pdf" at bounding box center [313, 227] width 183 height 8
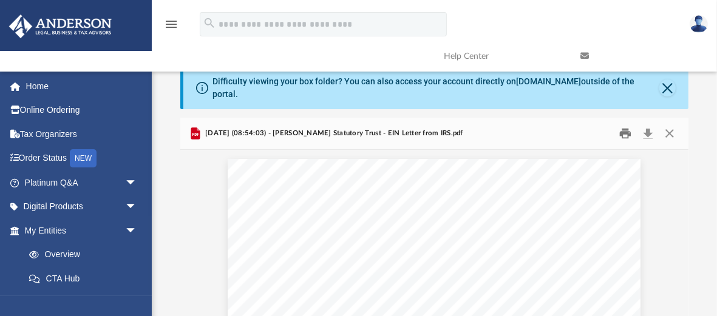
click at [623, 125] on button "Print" at bounding box center [625, 133] width 24 height 19
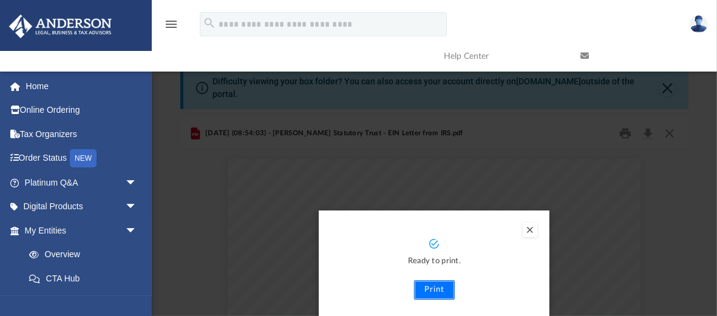
click at [432, 283] on button "Print" at bounding box center [434, 289] width 41 height 19
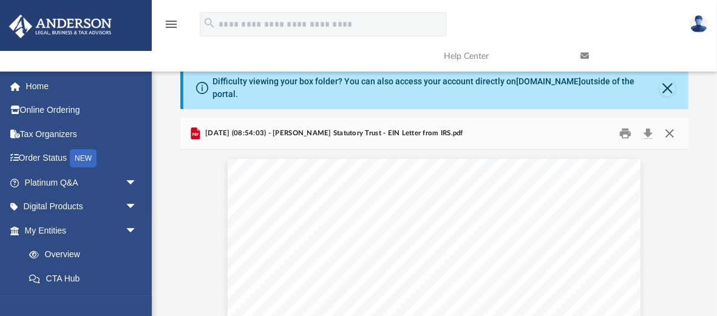
click at [667, 125] on button "Close" at bounding box center [670, 133] width 22 height 19
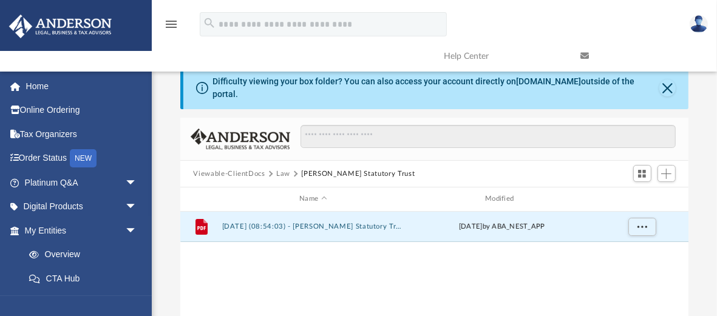
click at [282, 169] on button "Law" at bounding box center [283, 174] width 14 height 11
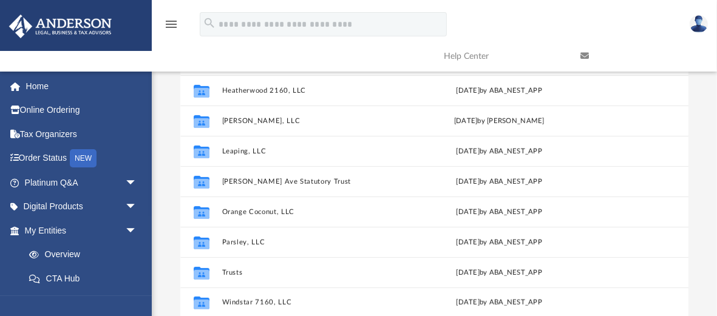
scroll to position [146, 0]
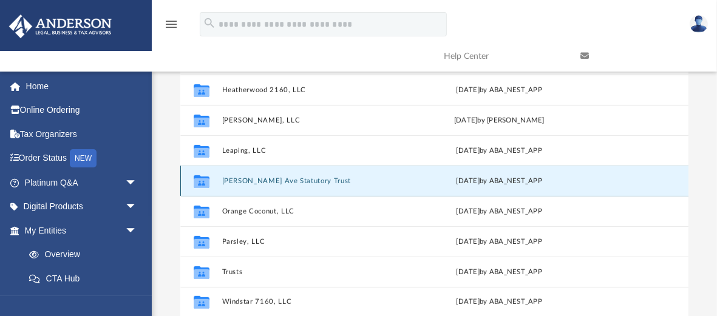
click at [295, 177] on button "[PERSON_NAME] Ave Statutory Trust" at bounding box center [313, 181] width 182 height 8
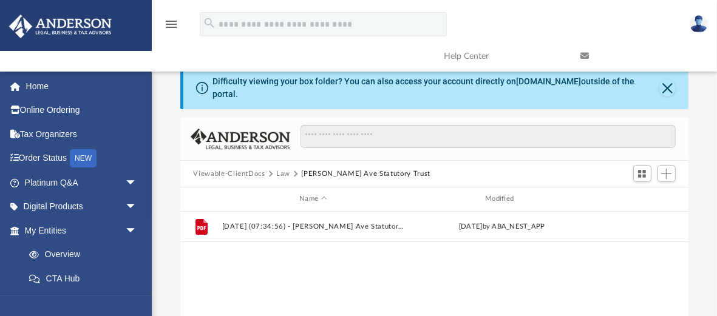
scroll to position [0, 0]
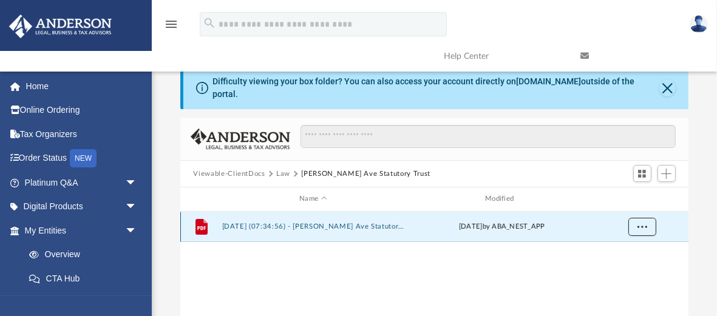
click at [642, 223] on span "More options" at bounding box center [642, 226] width 10 height 7
click at [625, 243] on li "Preview" at bounding box center [630, 243] width 35 height 13
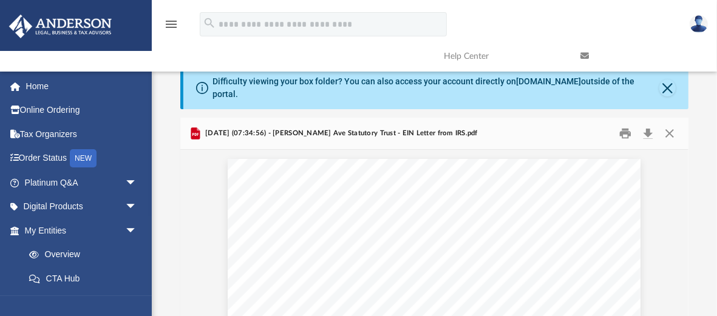
click at [667, 126] on button "Close" at bounding box center [670, 133] width 22 height 19
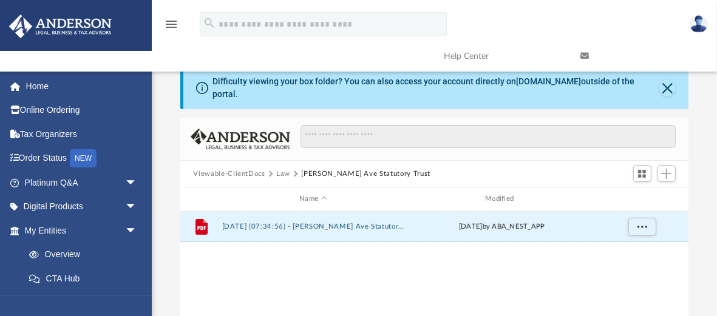
click at [263, 169] on button "Viewable-ClientDocs" at bounding box center [229, 174] width 72 height 11
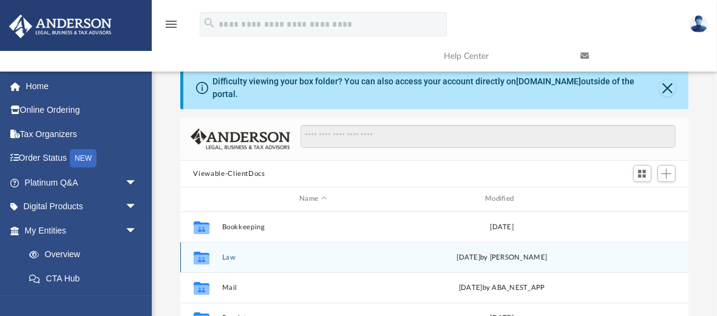
click at [227, 254] on button "Law" at bounding box center [313, 258] width 183 height 8
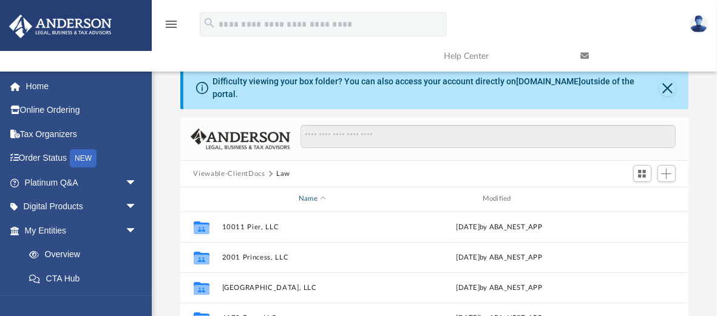
click at [322, 197] on span "Name" at bounding box center [323, 199] width 5 height 5
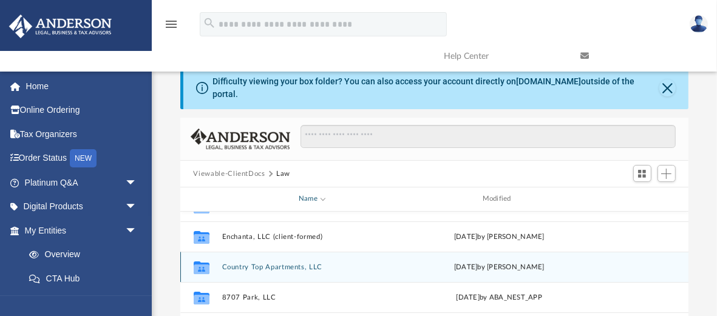
scroll to position [316, 0]
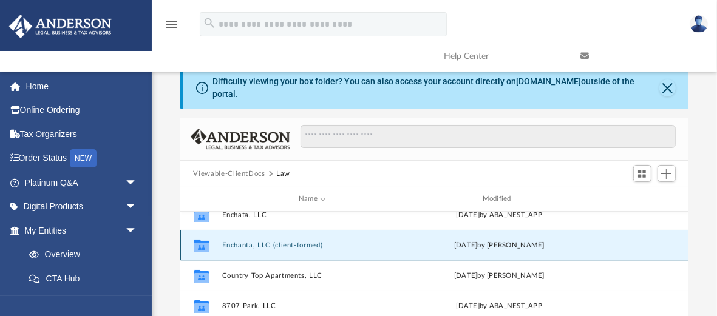
click at [308, 242] on button "Enchanta, LLC (client-formed)" at bounding box center [313, 246] width 182 height 8
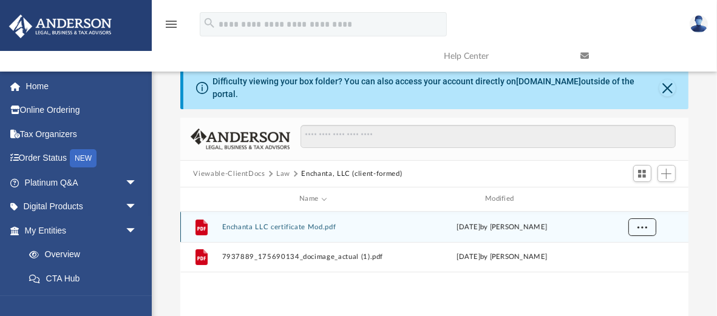
click at [639, 223] on span "More options" at bounding box center [642, 226] width 10 height 7
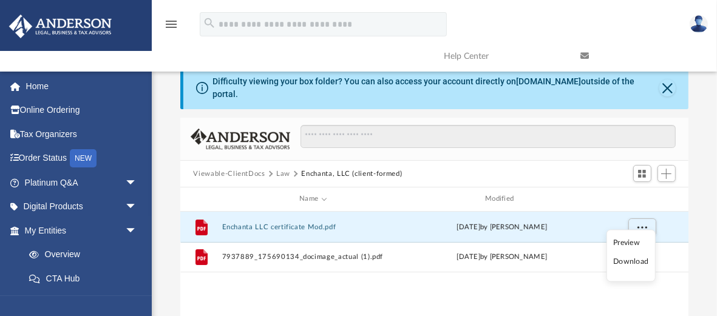
click at [629, 244] on li "Preview" at bounding box center [630, 243] width 35 height 13
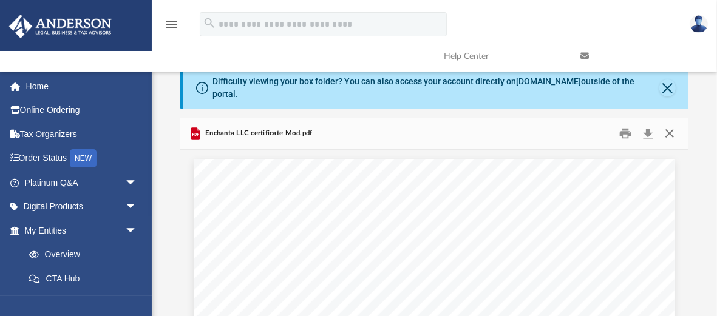
click at [670, 124] on button "Close" at bounding box center [670, 133] width 22 height 19
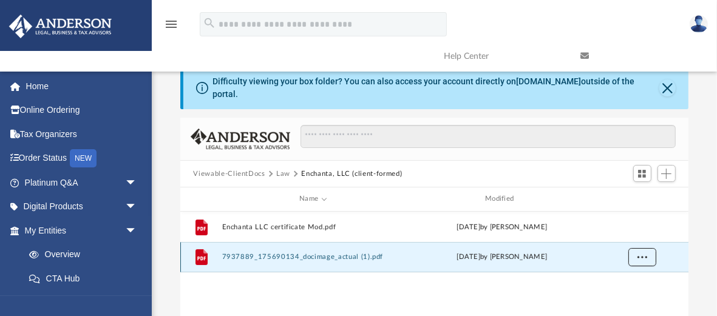
click at [635, 249] on button "More options" at bounding box center [642, 257] width 28 height 18
click at [640, 254] on span "More options" at bounding box center [642, 257] width 10 height 7
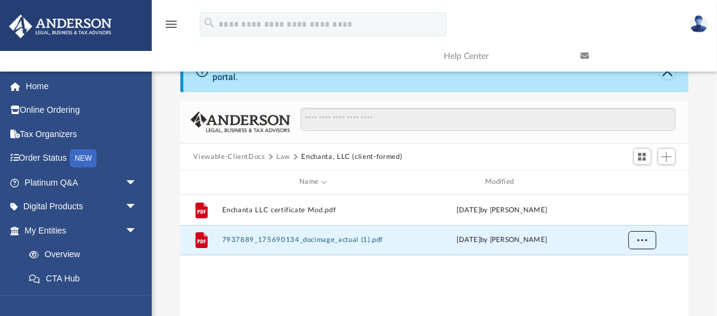
scroll to position [24, 0]
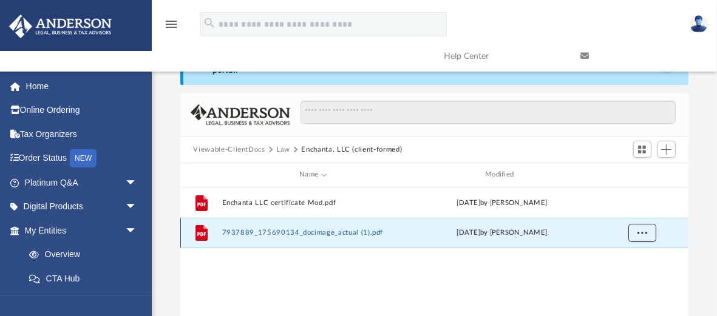
click at [639, 229] on span "More options" at bounding box center [642, 232] width 10 height 7
click at [629, 251] on li "Preview" at bounding box center [630, 249] width 35 height 13
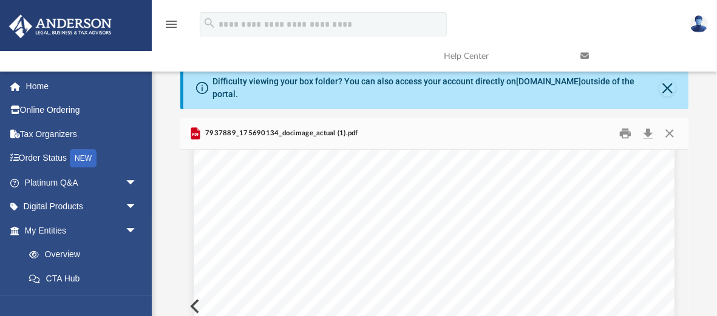
scroll to position [0, 0]
click at [192, 297] on button "Preview" at bounding box center [193, 307] width 27 height 34
click at [669, 126] on button "Close" at bounding box center [670, 133] width 22 height 19
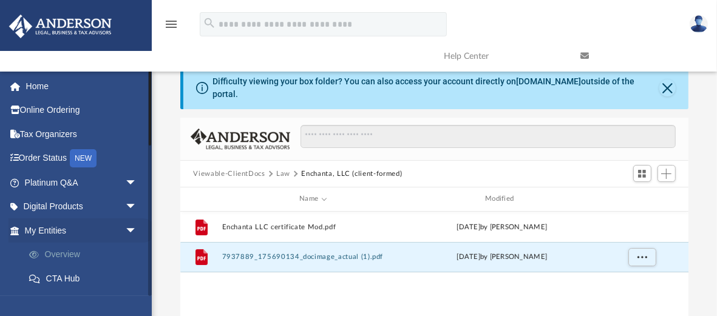
click at [72, 256] on link "Overview" at bounding box center [86, 255] width 138 height 24
